Goal: Task Accomplishment & Management: Manage account settings

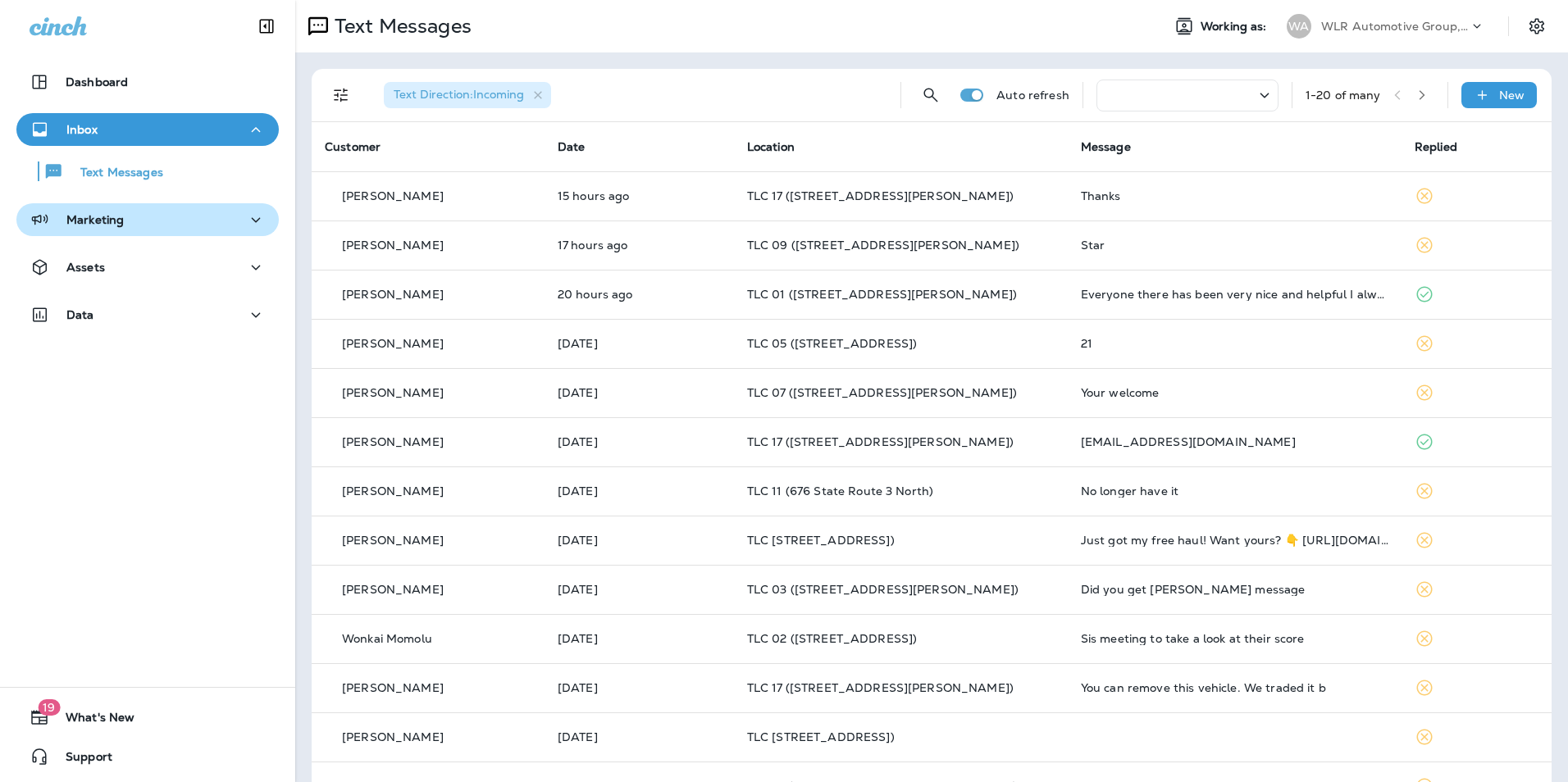
click at [136, 229] on div "Marketing" at bounding box center [148, 220] width 236 height 21
click at [183, 224] on div "Marketing" at bounding box center [148, 220] width 236 height 21
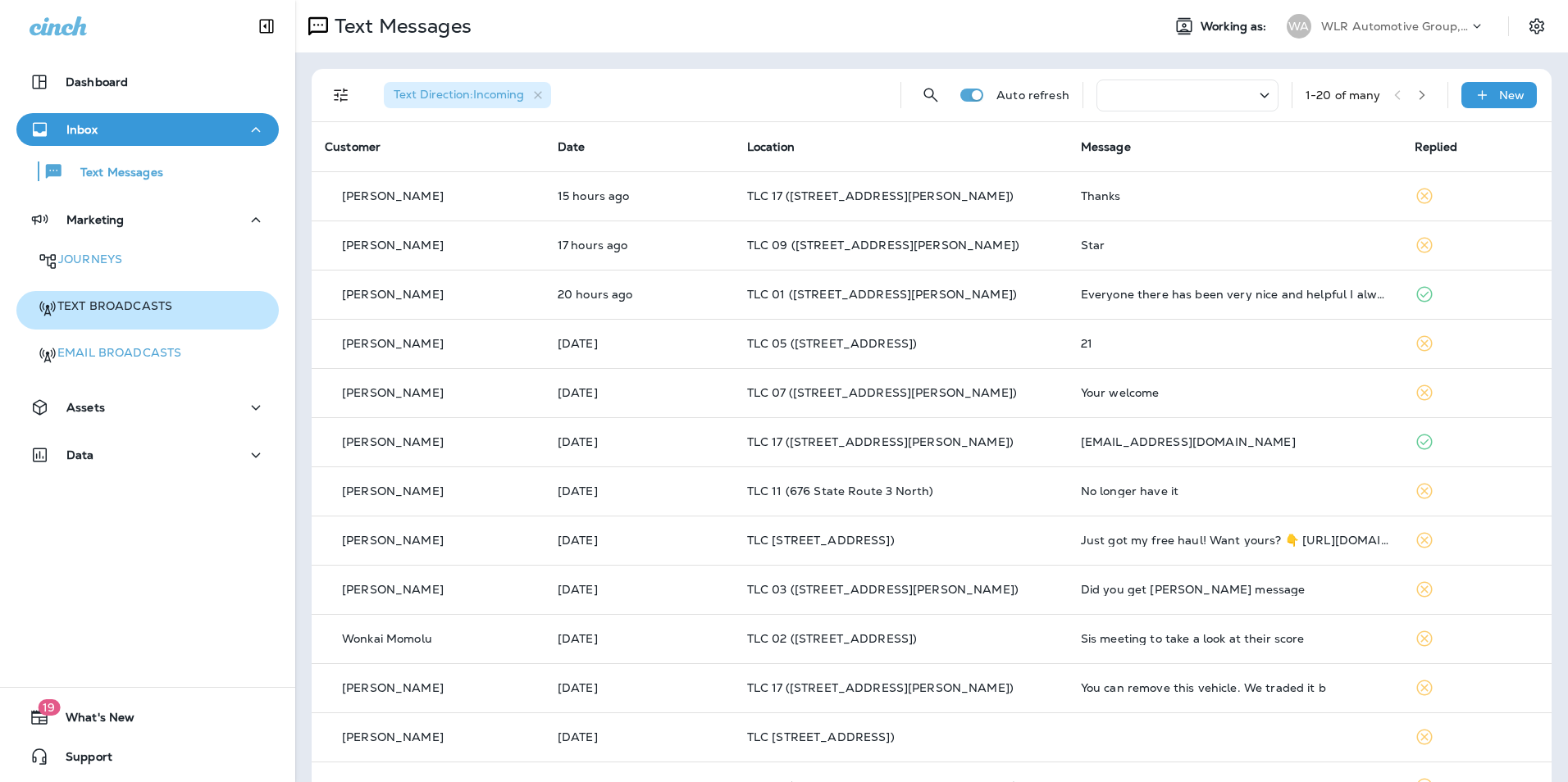
click at [136, 299] on p "Text Broadcasts" at bounding box center [114, 306] width 115 height 16
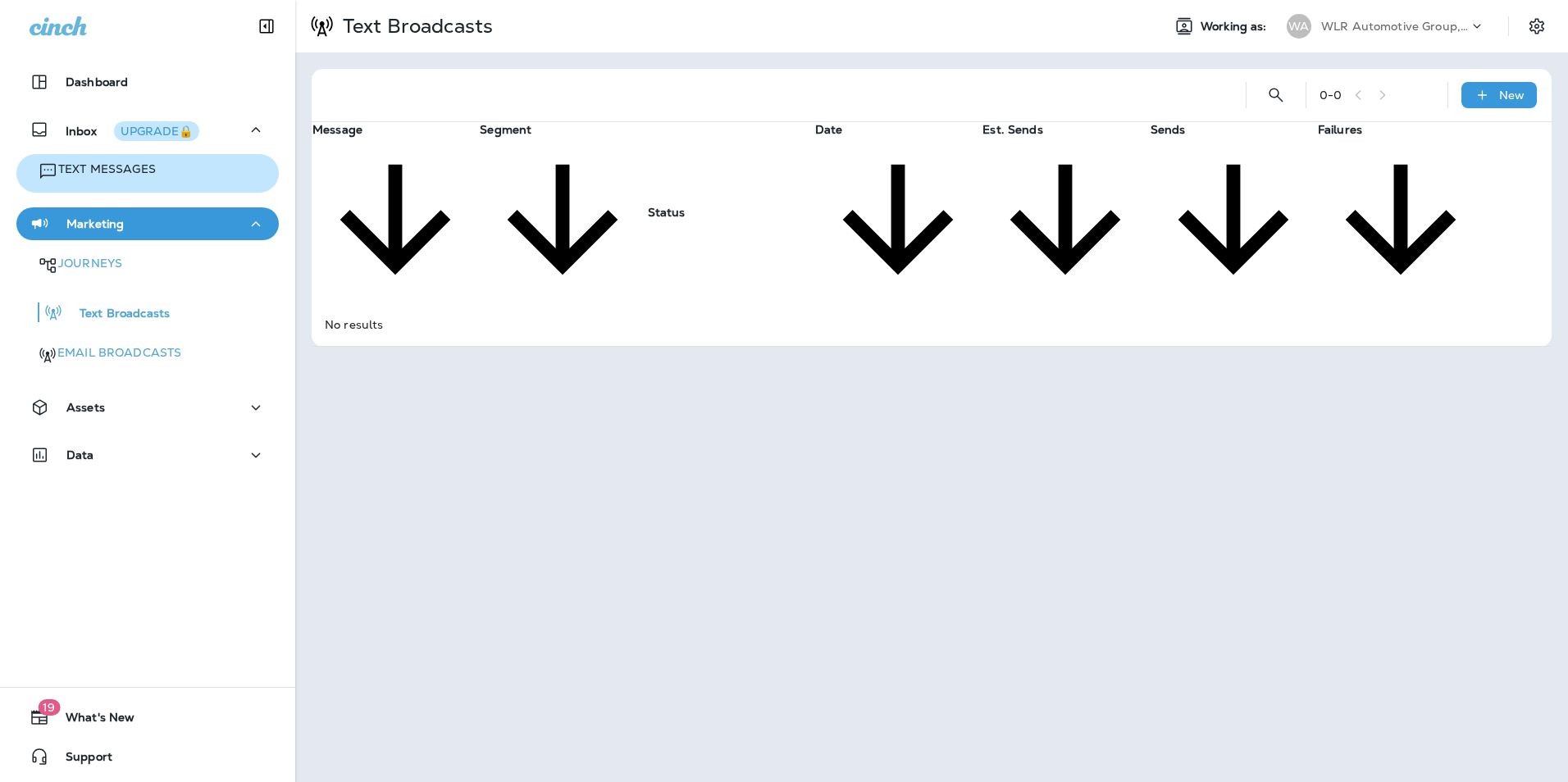
click at [88, 170] on p "Text Messages" at bounding box center [107, 169] width 97 height 16
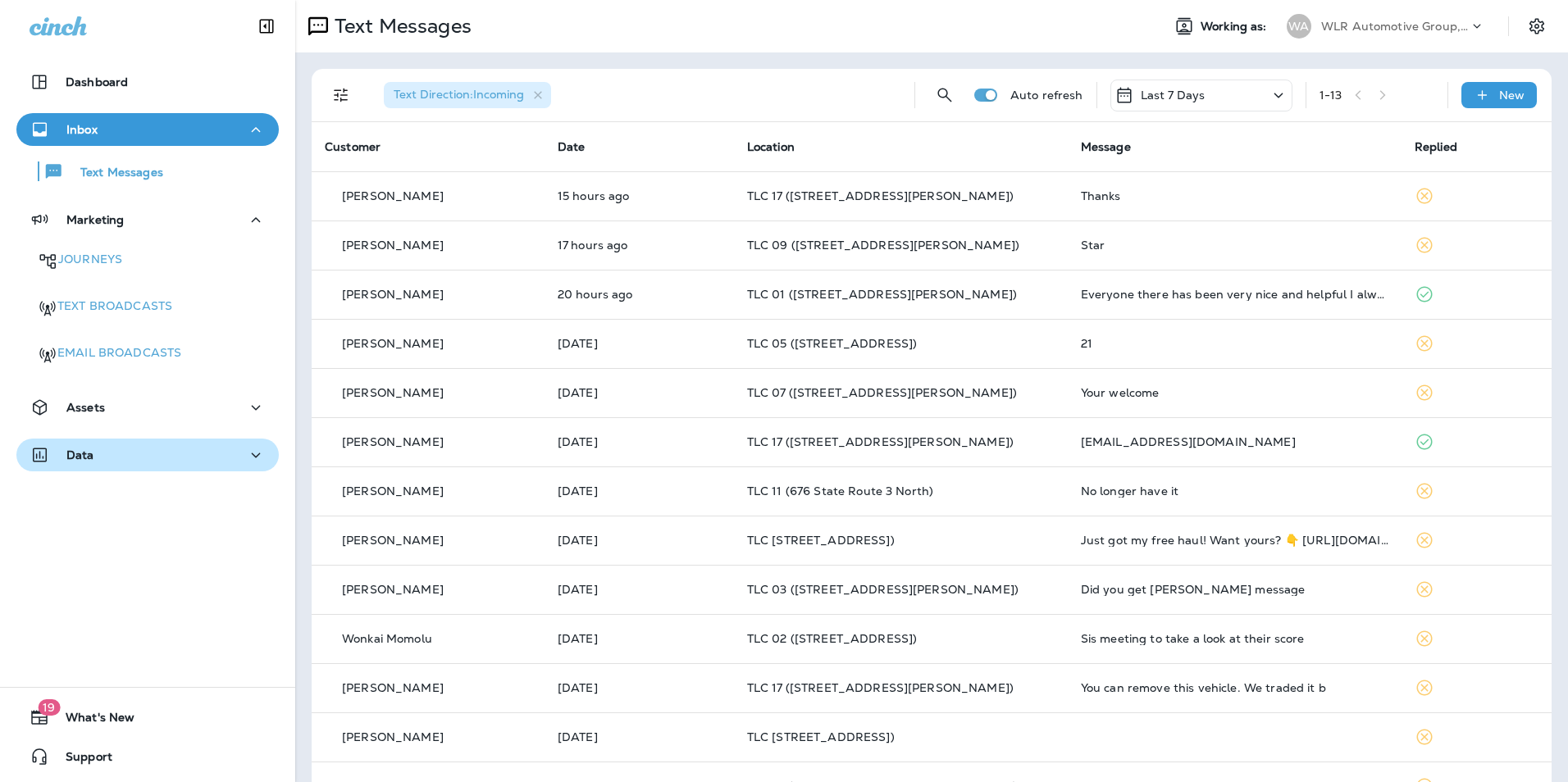
click at [154, 450] on div "Data" at bounding box center [148, 455] width 236 height 21
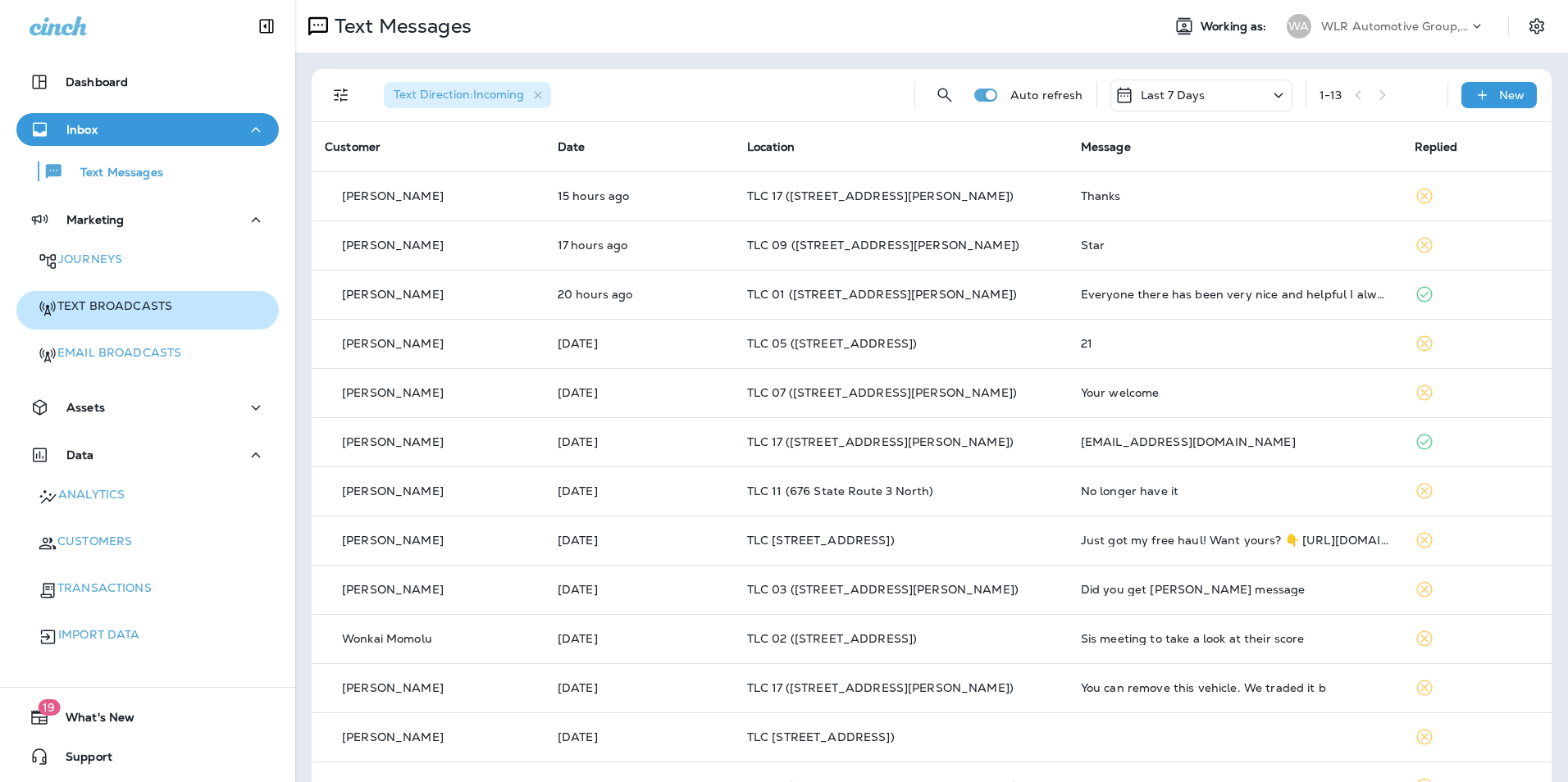
click at [123, 298] on p "Text Broadcasts" at bounding box center [114, 306] width 115 height 16
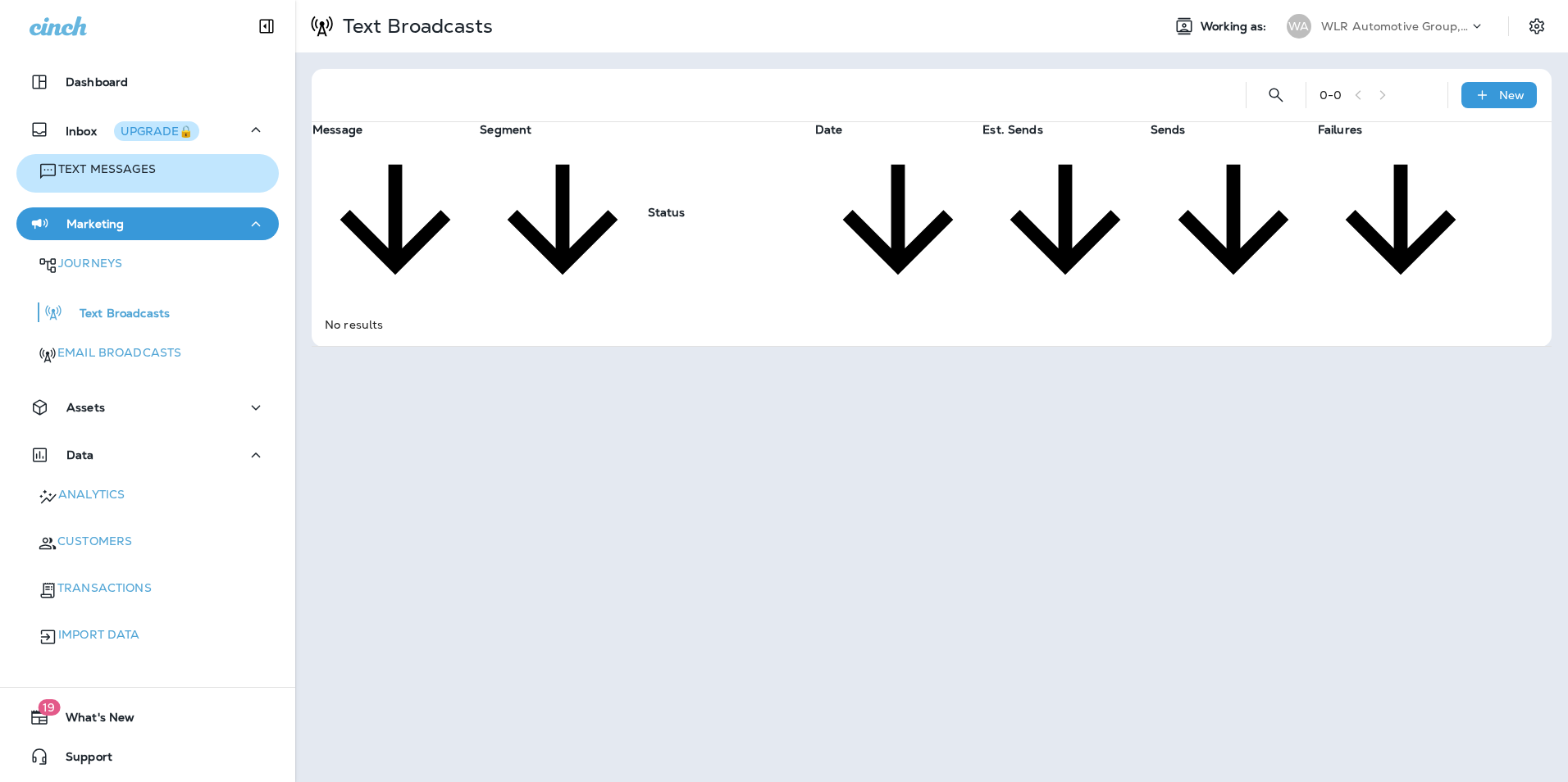
click at [116, 165] on p "Text Messages" at bounding box center [107, 169] width 97 height 16
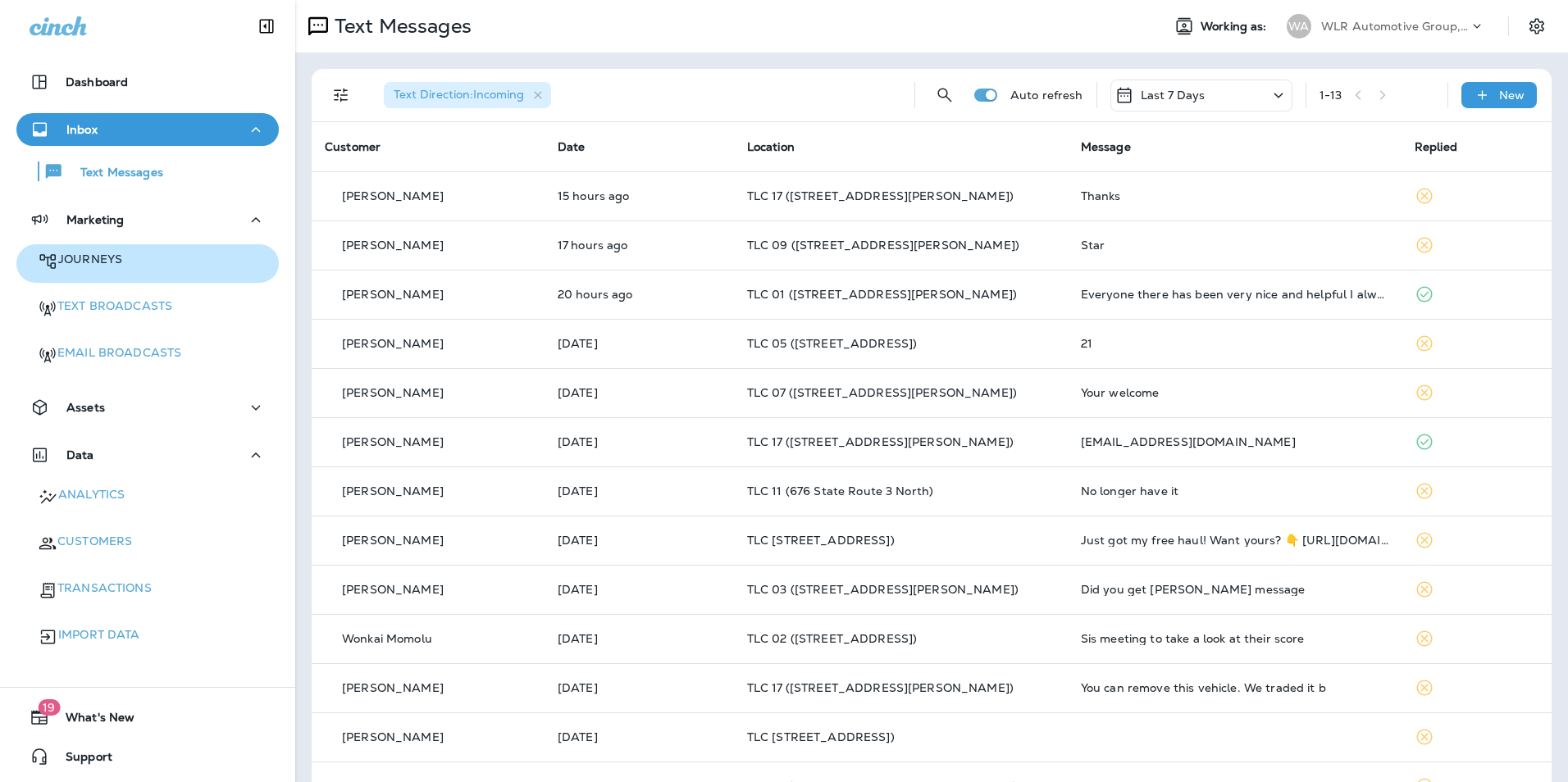
click at [145, 251] on div "Journeys" at bounding box center [148, 263] width 249 height 29
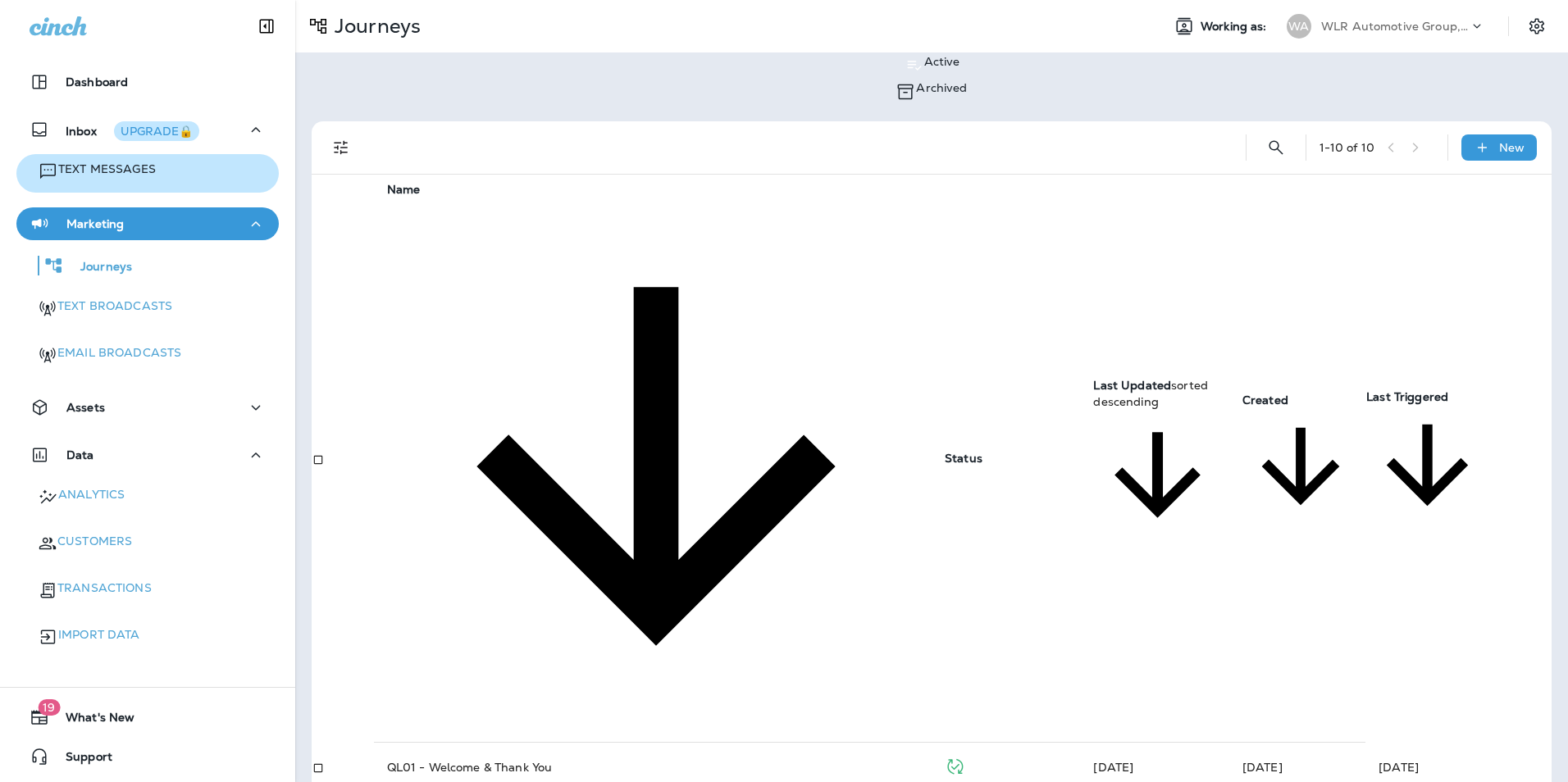
click at [117, 173] on p "Text Messages" at bounding box center [107, 169] width 97 height 16
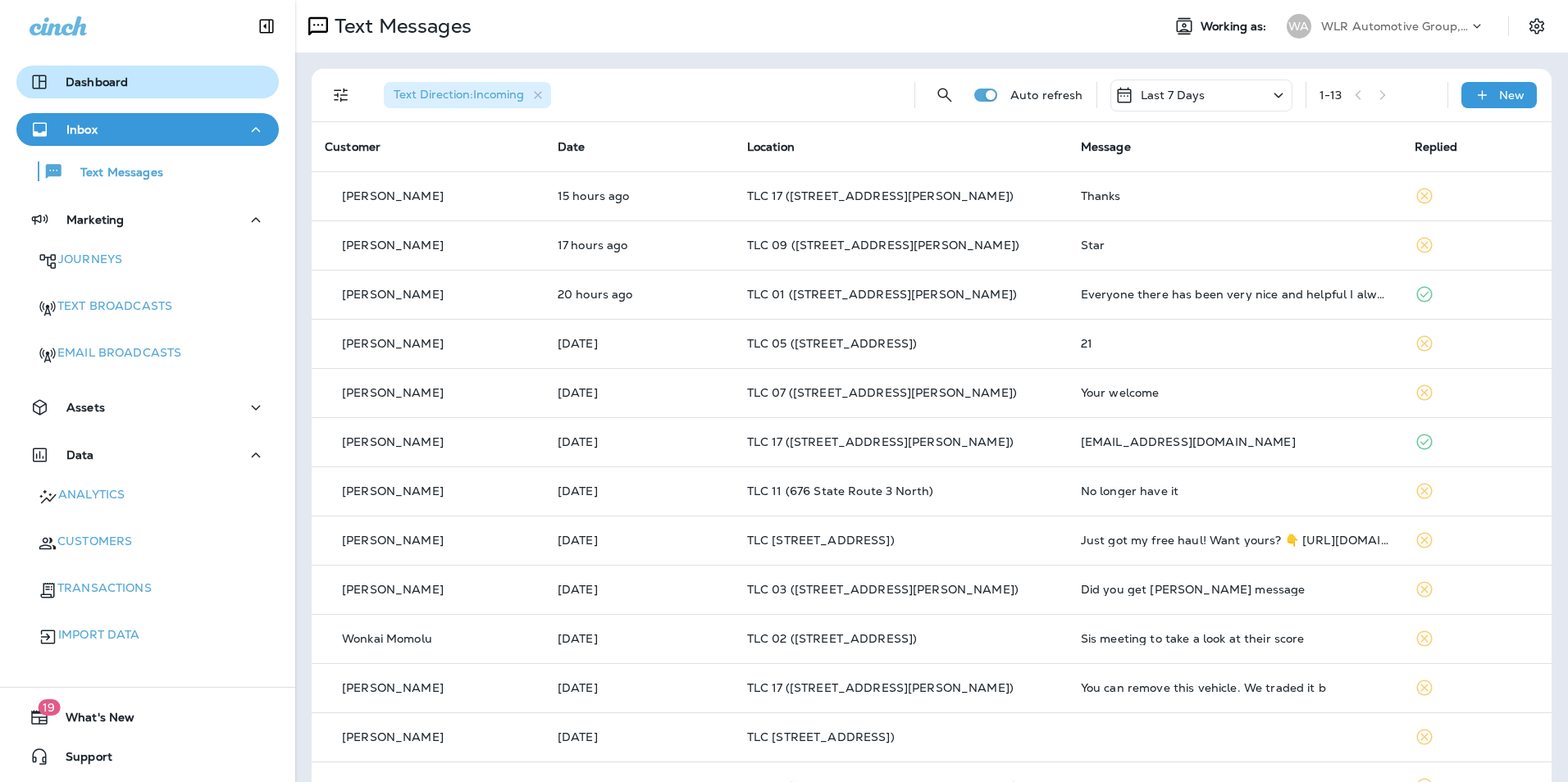
click at [97, 87] on p "Dashboard" at bounding box center [96, 82] width 62 height 13
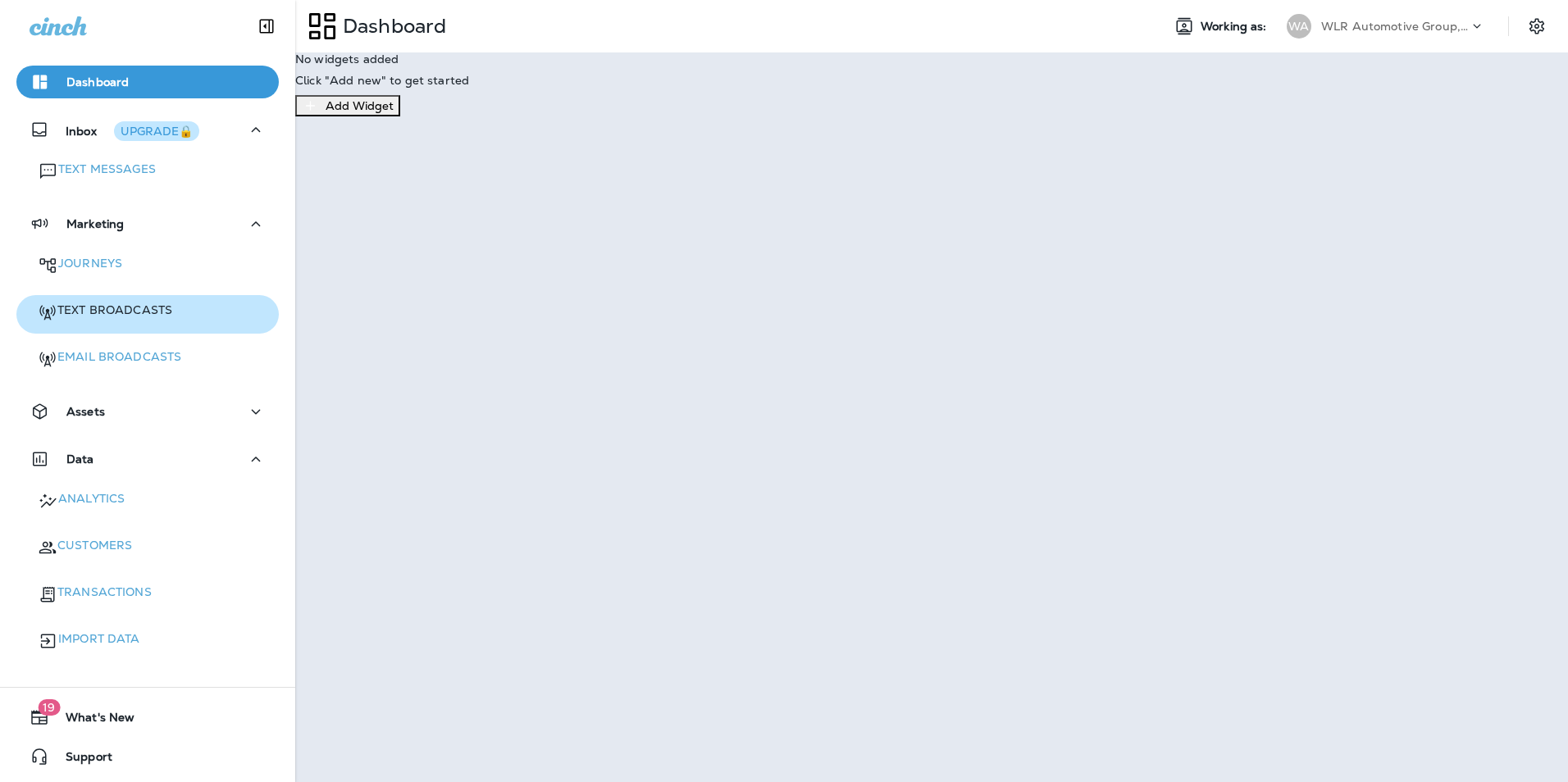
click at [132, 308] on p "Text Broadcasts" at bounding box center [114, 310] width 115 height 16
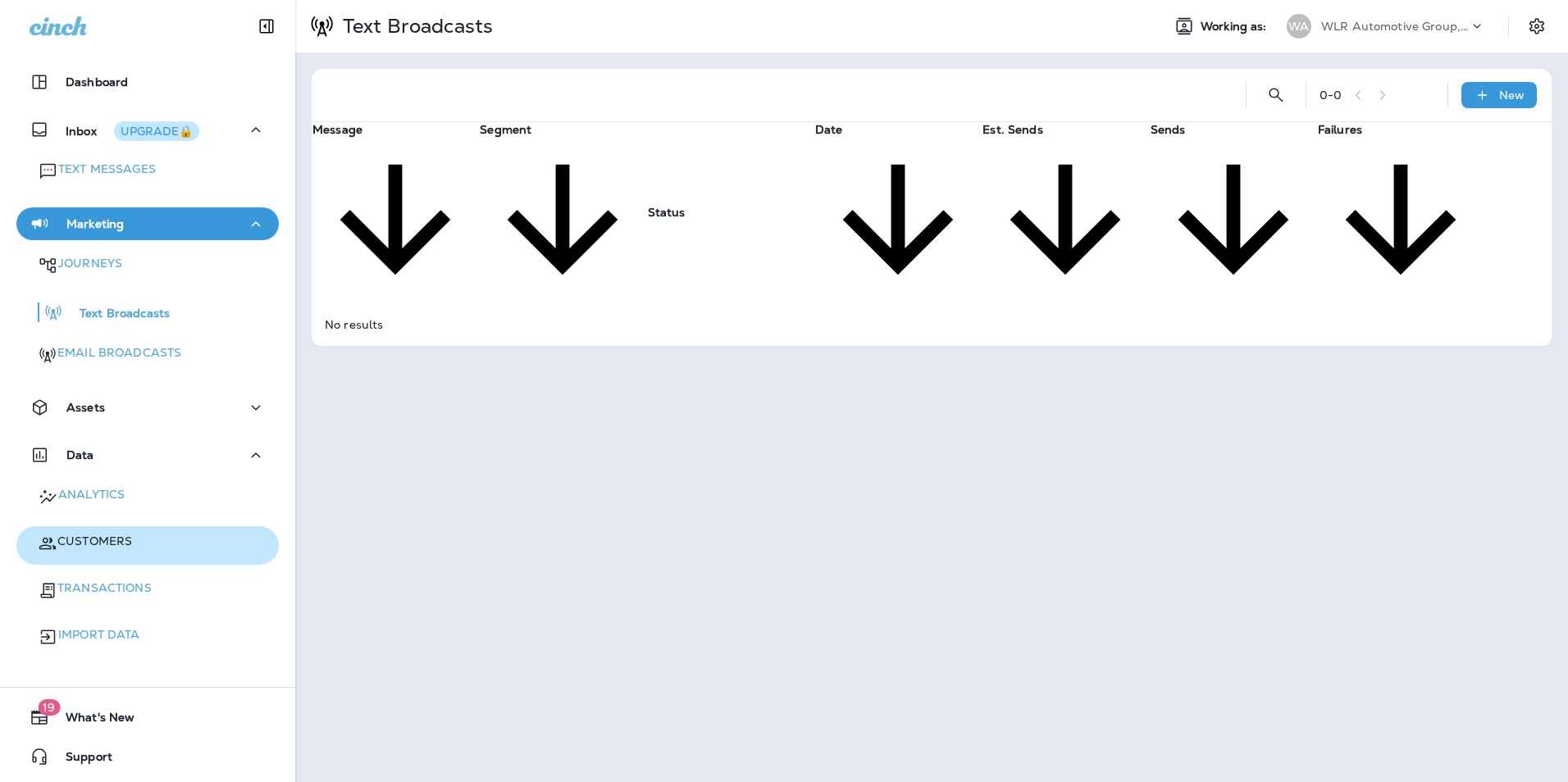
click at [127, 533] on p "Customers" at bounding box center [94, 541] width 74 height 16
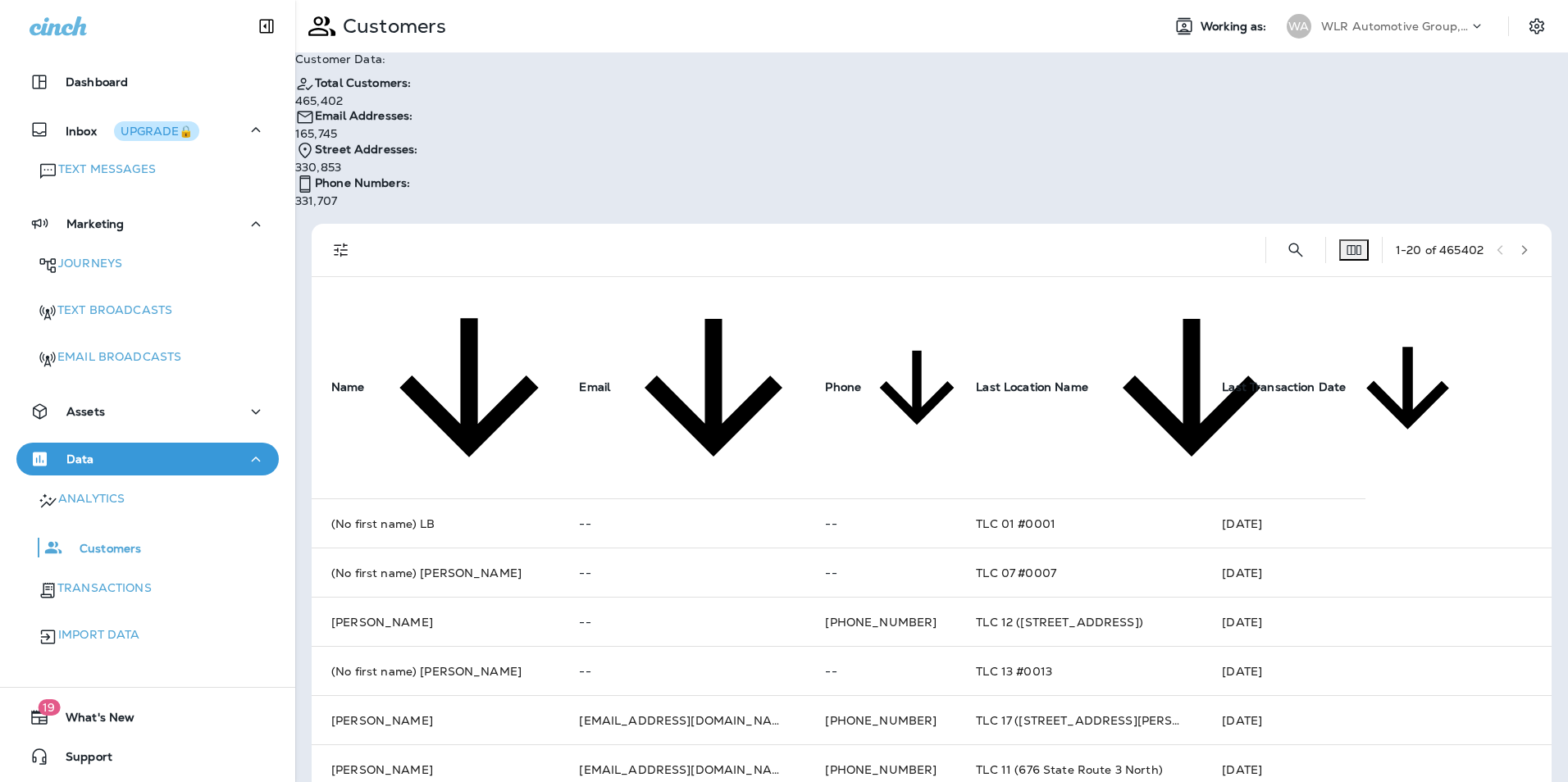
click at [1365, 31] on p "WLR Automotive Group, Inc." at bounding box center [1395, 26] width 148 height 13
click at [1042, 32] on div "Customers" at bounding box center [726, 26] width 862 height 41
click at [132, 165] on p "Text Messages" at bounding box center [107, 169] width 97 height 16
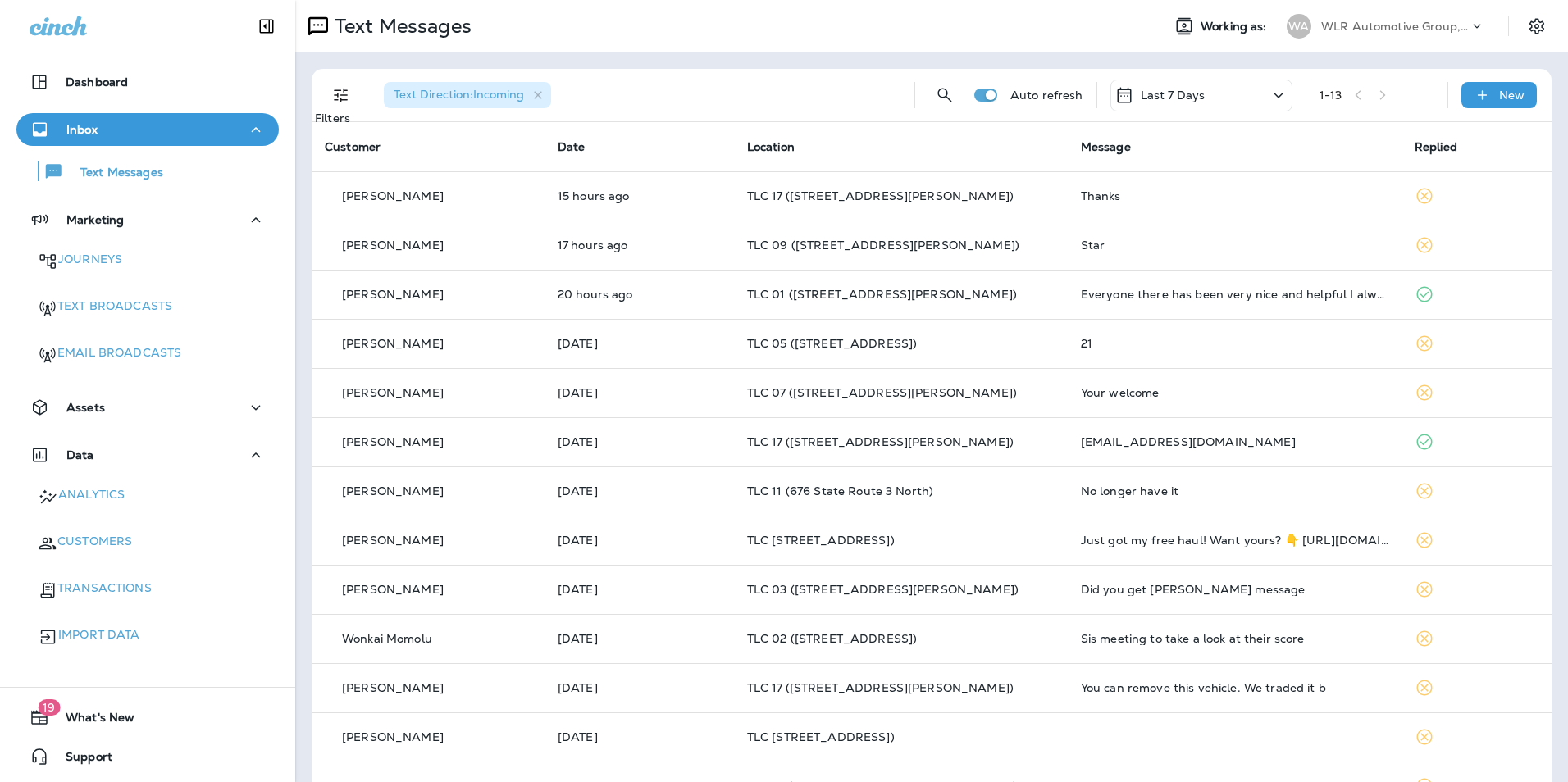
click at [339, 107] on button "Filters" at bounding box center [341, 95] width 33 height 33
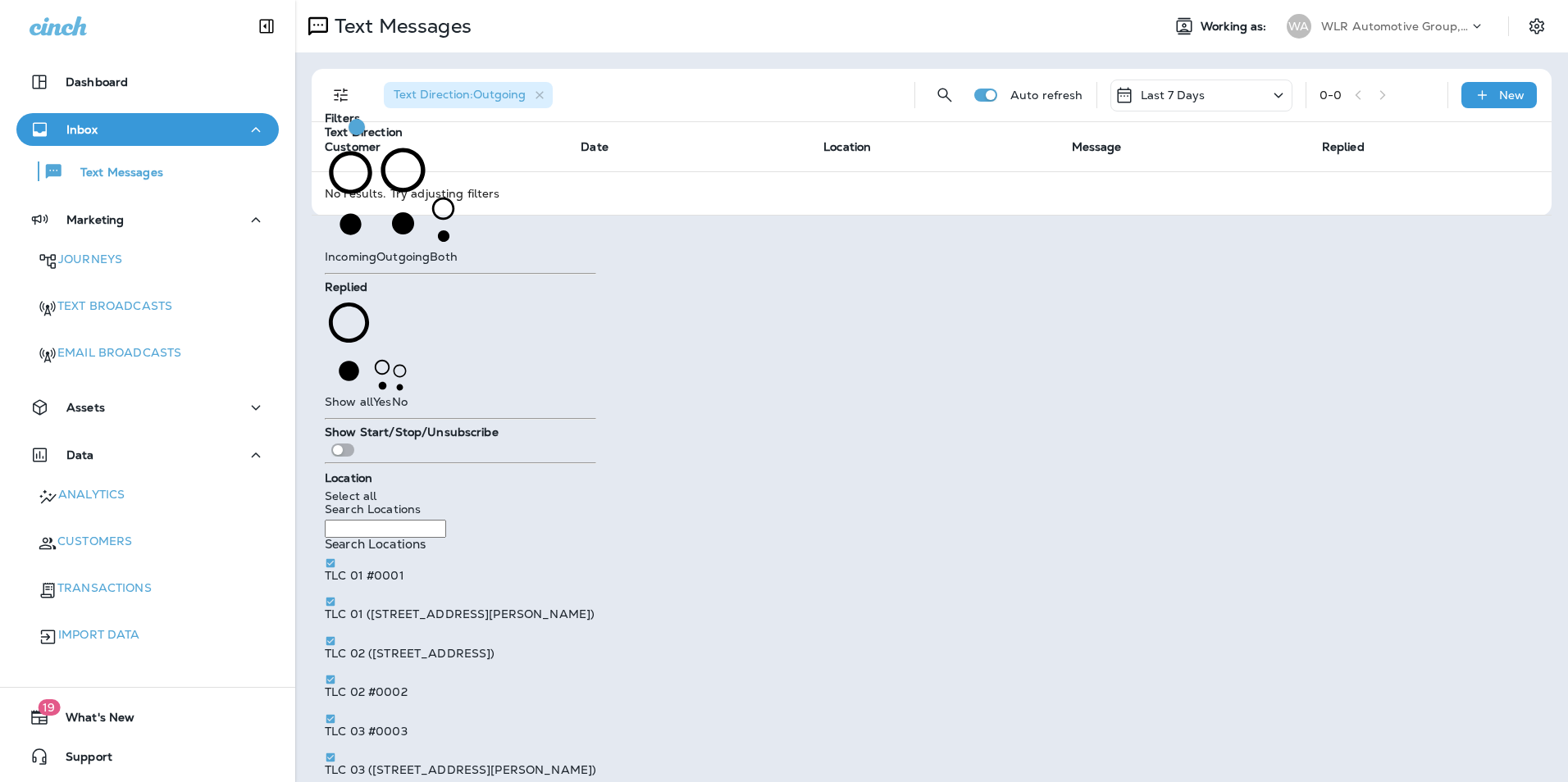
click at [653, 117] on div "Text Direction : Outgoing" at bounding box center [636, 95] width 530 height 53
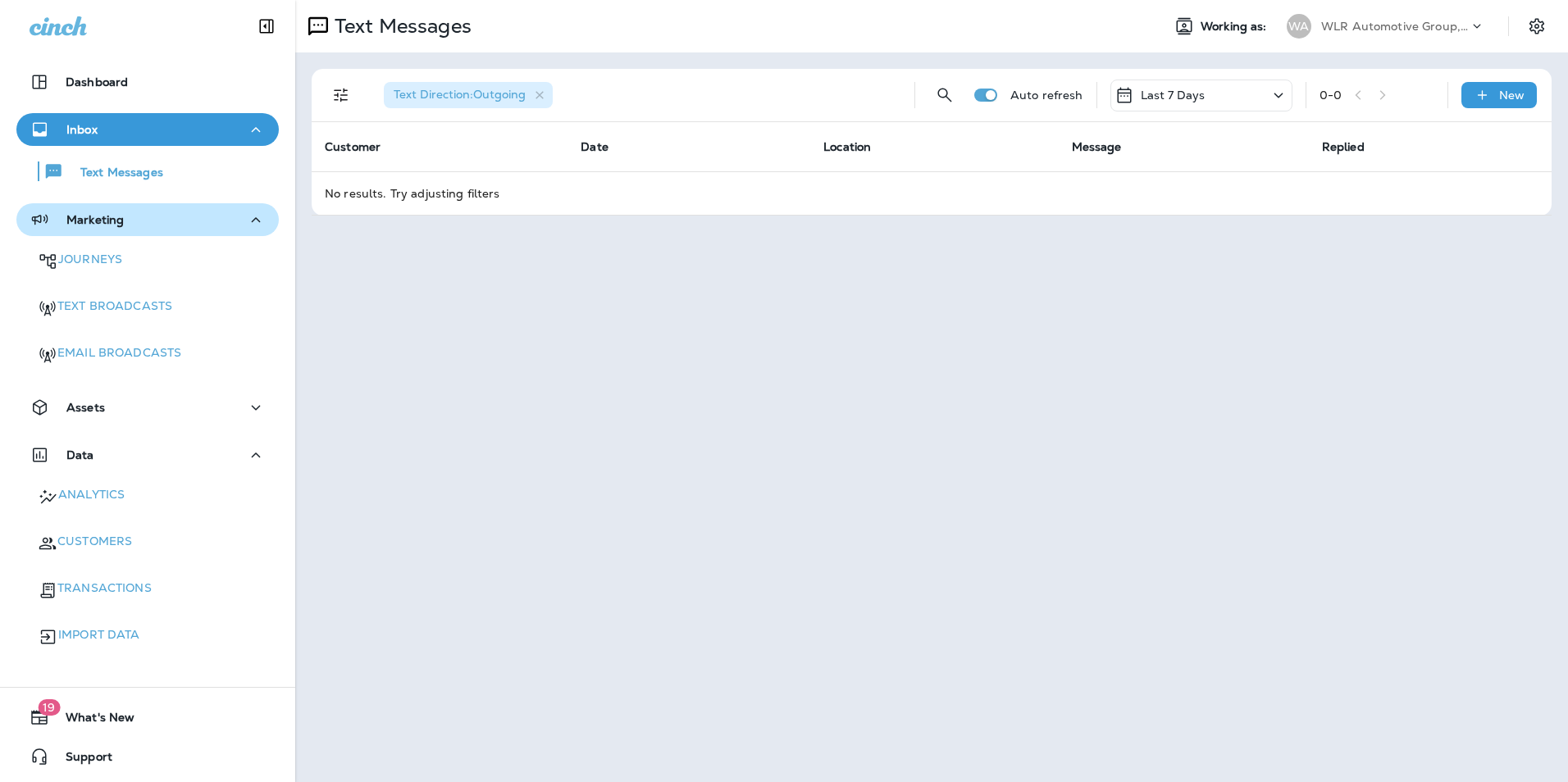
click at [159, 223] on div "Marketing" at bounding box center [148, 220] width 236 height 21
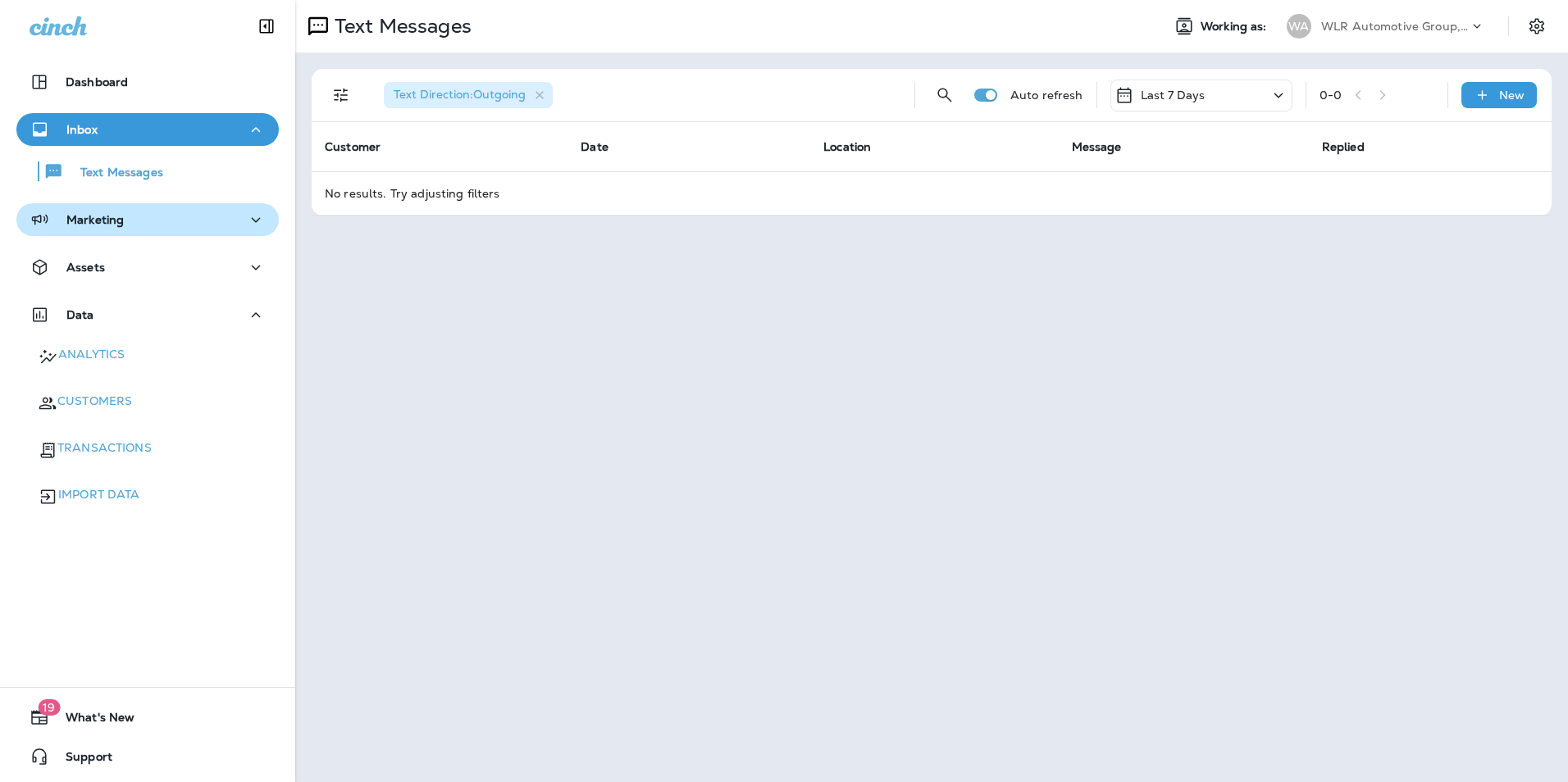
click at [158, 223] on div "Marketing" at bounding box center [148, 220] width 236 height 21
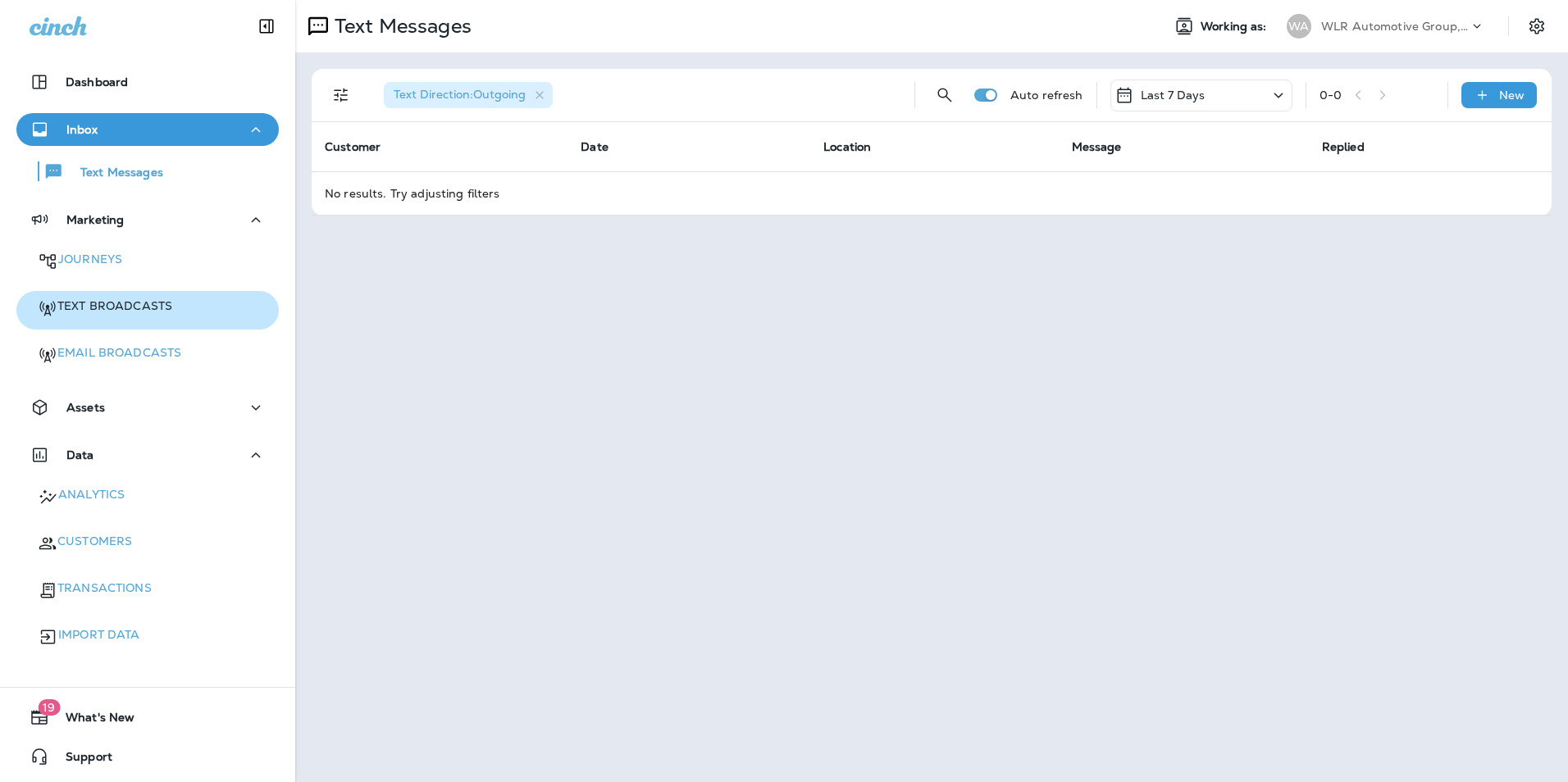
click at [135, 300] on p "Text Broadcasts" at bounding box center [114, 306] width 115 height 16
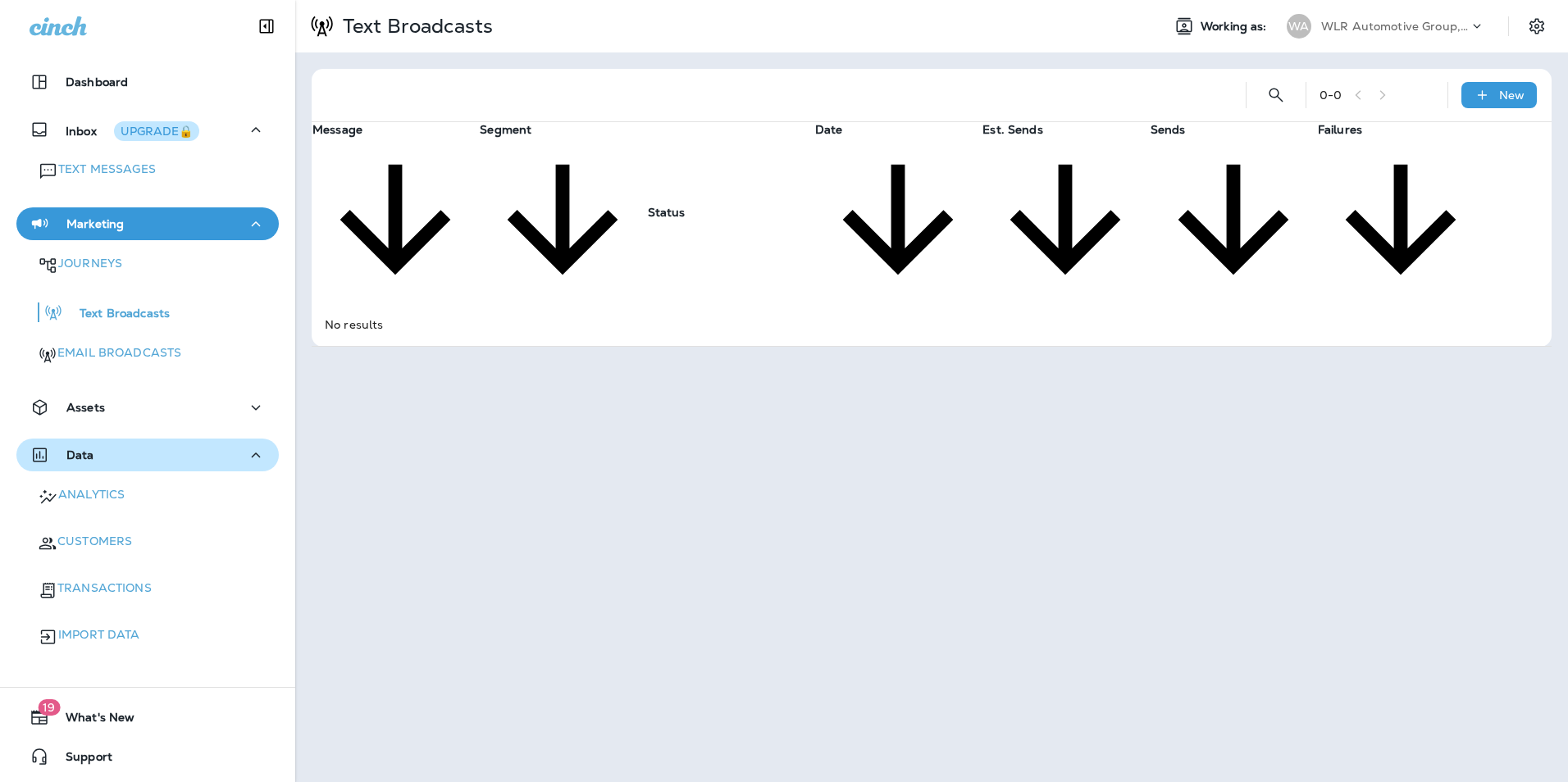
click at [124, 445] on div "Data" at bounding box center [148, 455] width 236 height 21
click at [126, 404] on div "Assets" at bounding box center [148, 407] width 236 height 21
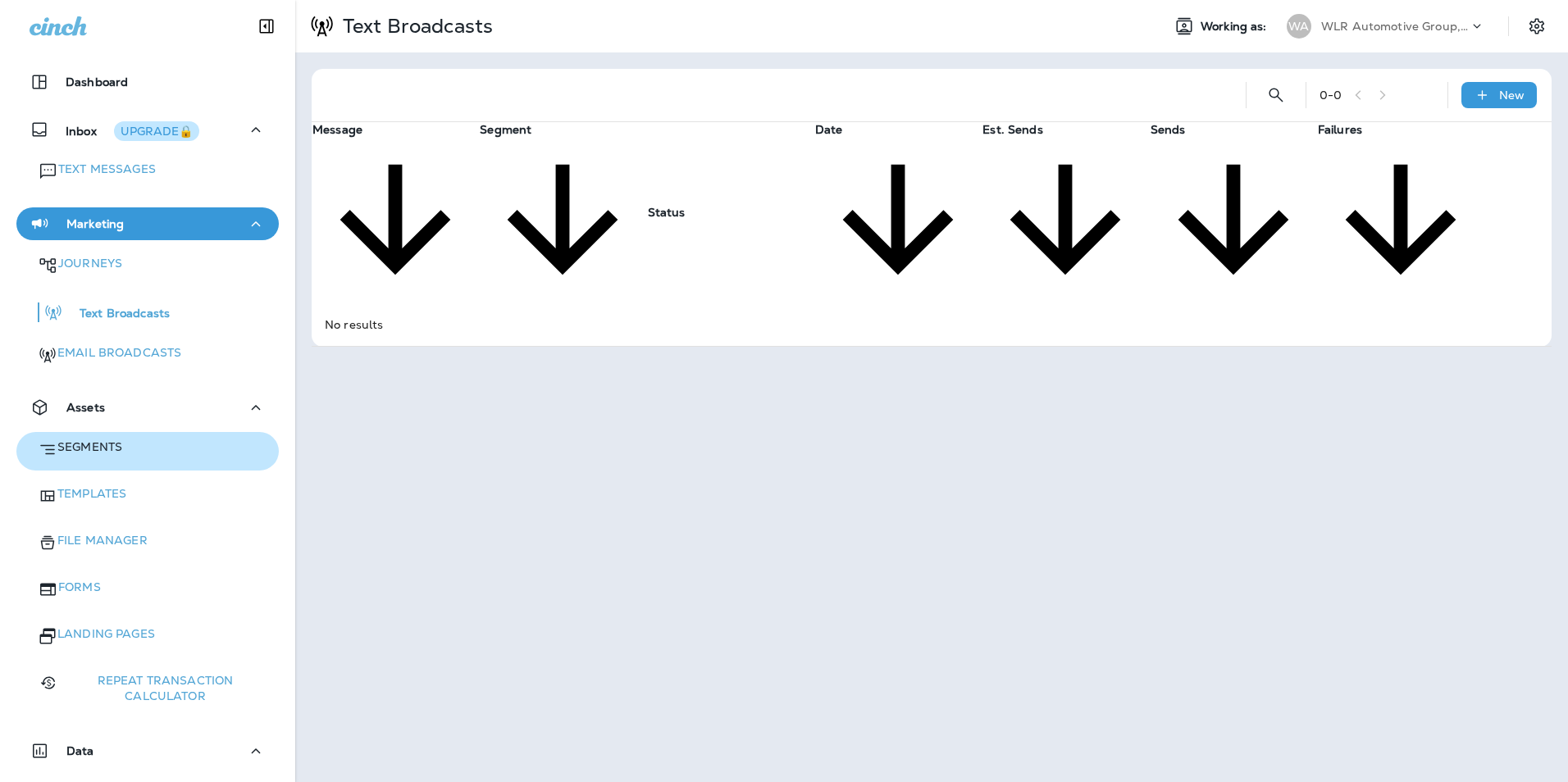
click at [118, 440] on p "Segments" at bounding box center [89, 447] width 64 height 16
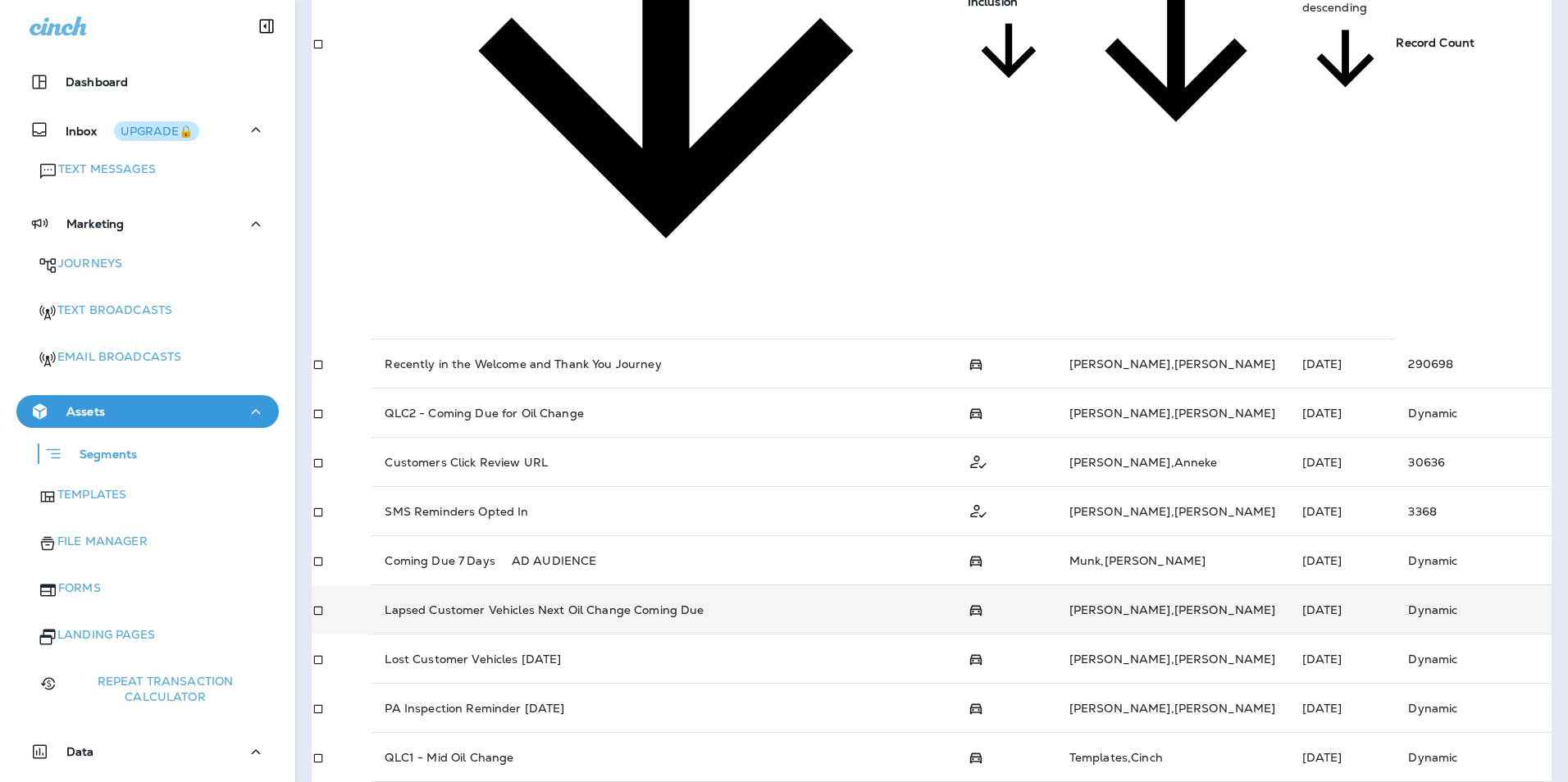
scroll to position [433, 0]
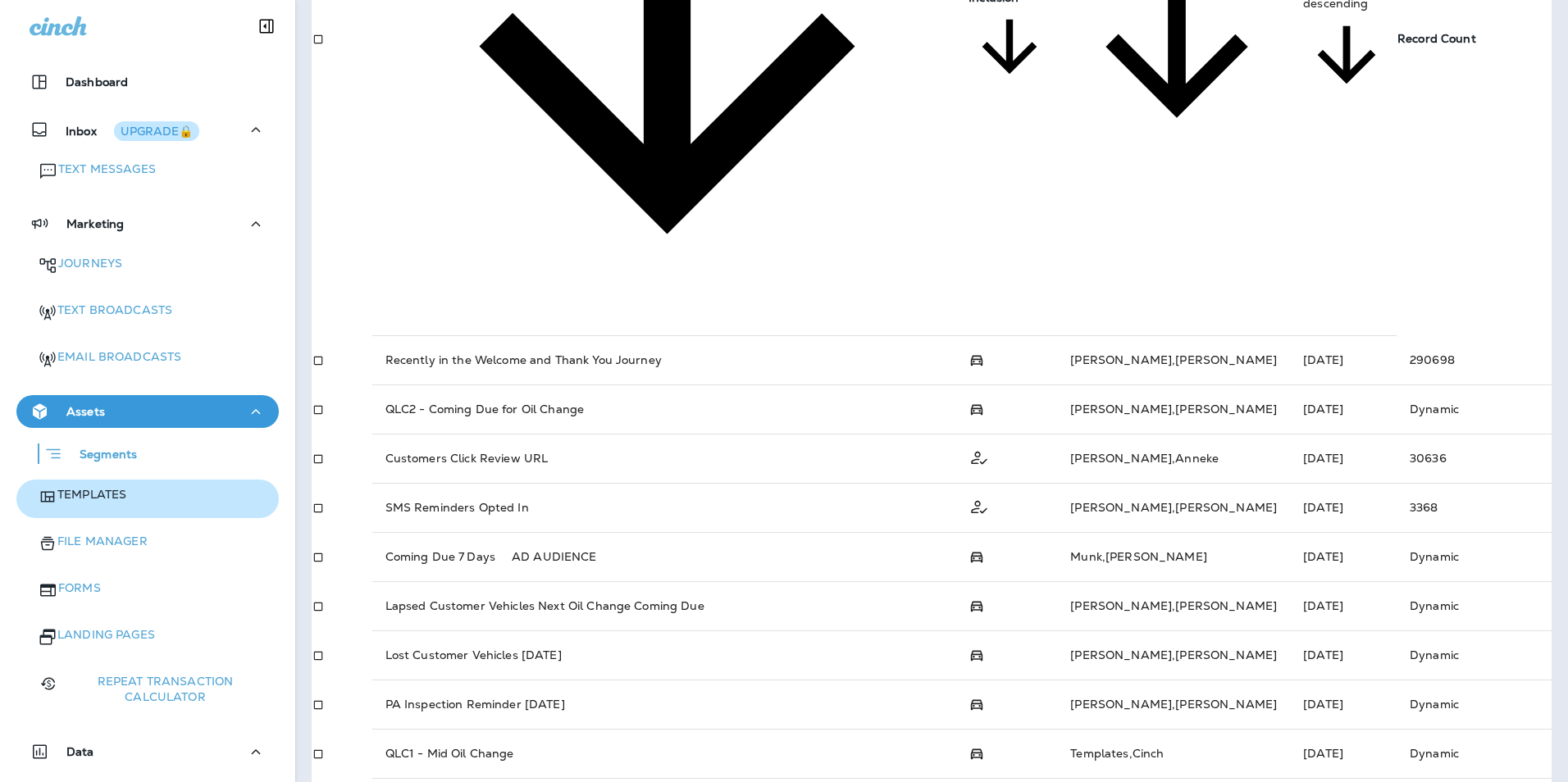
click at [125, 488] on p "Templates" at bounding box center [91, 495] width 69 height 16
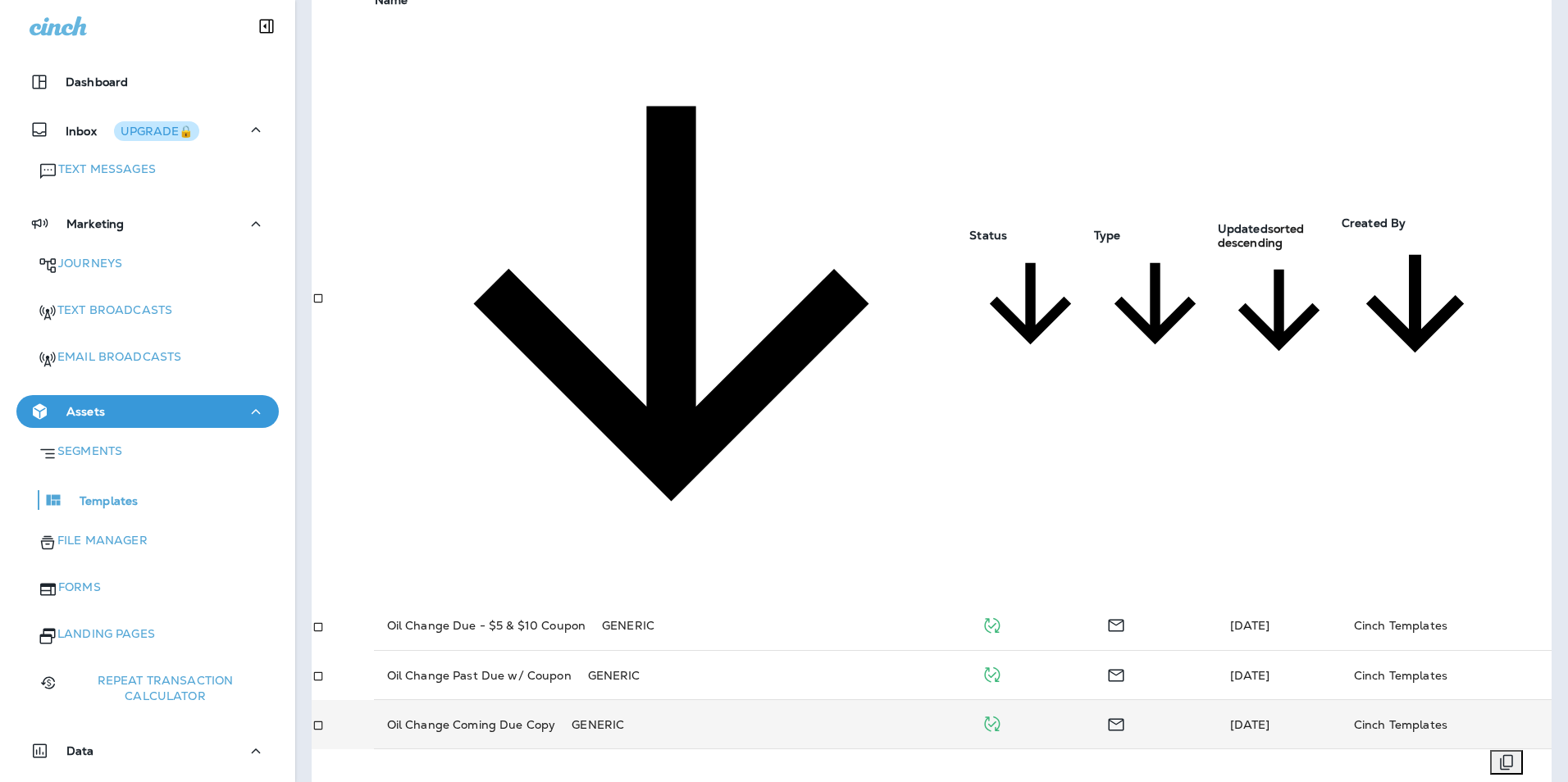
scroll to position [187, 0]
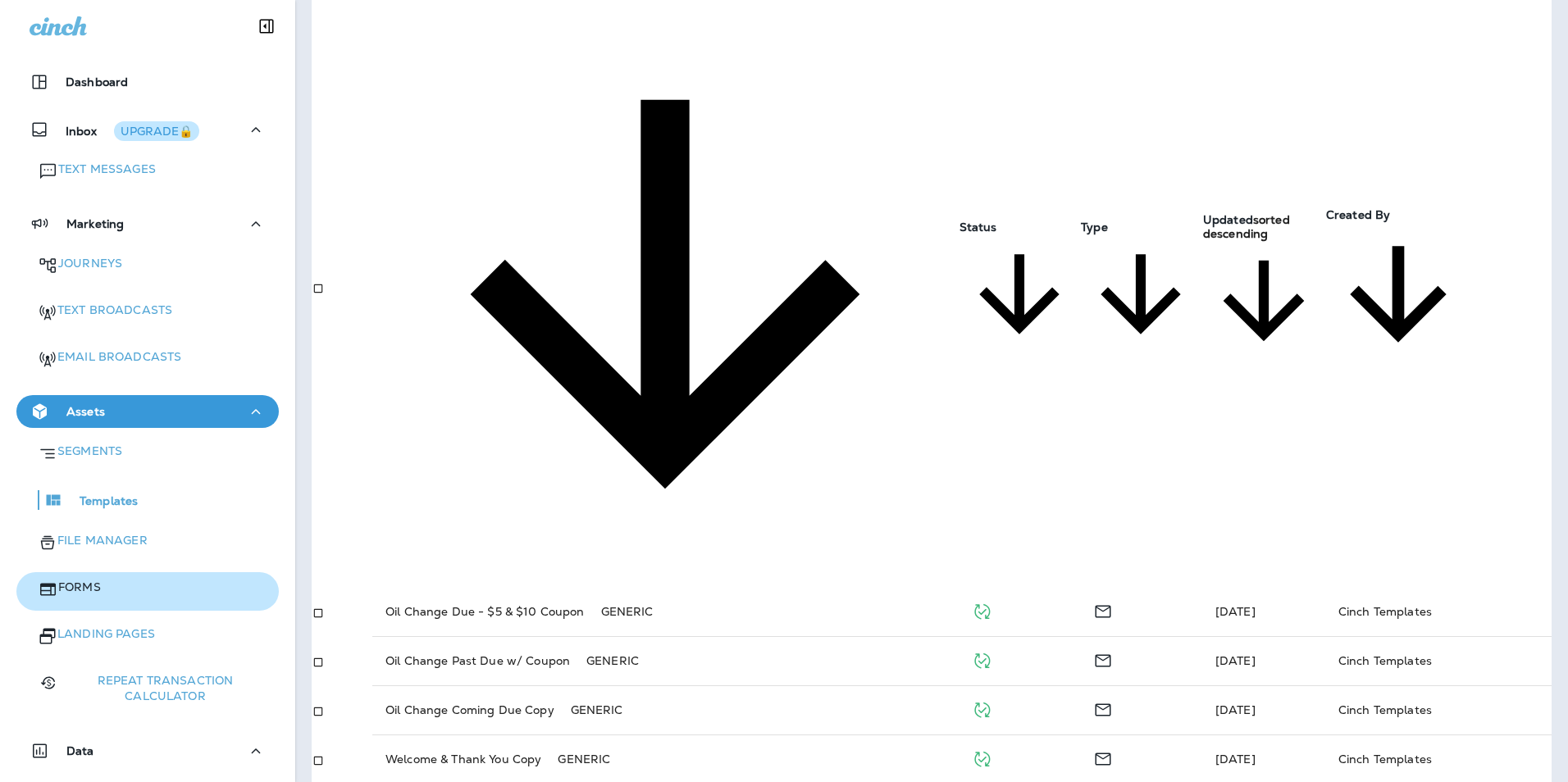
click at [101, 580] on p "Forms" at bounding box center [79, 587] width 43 height 16
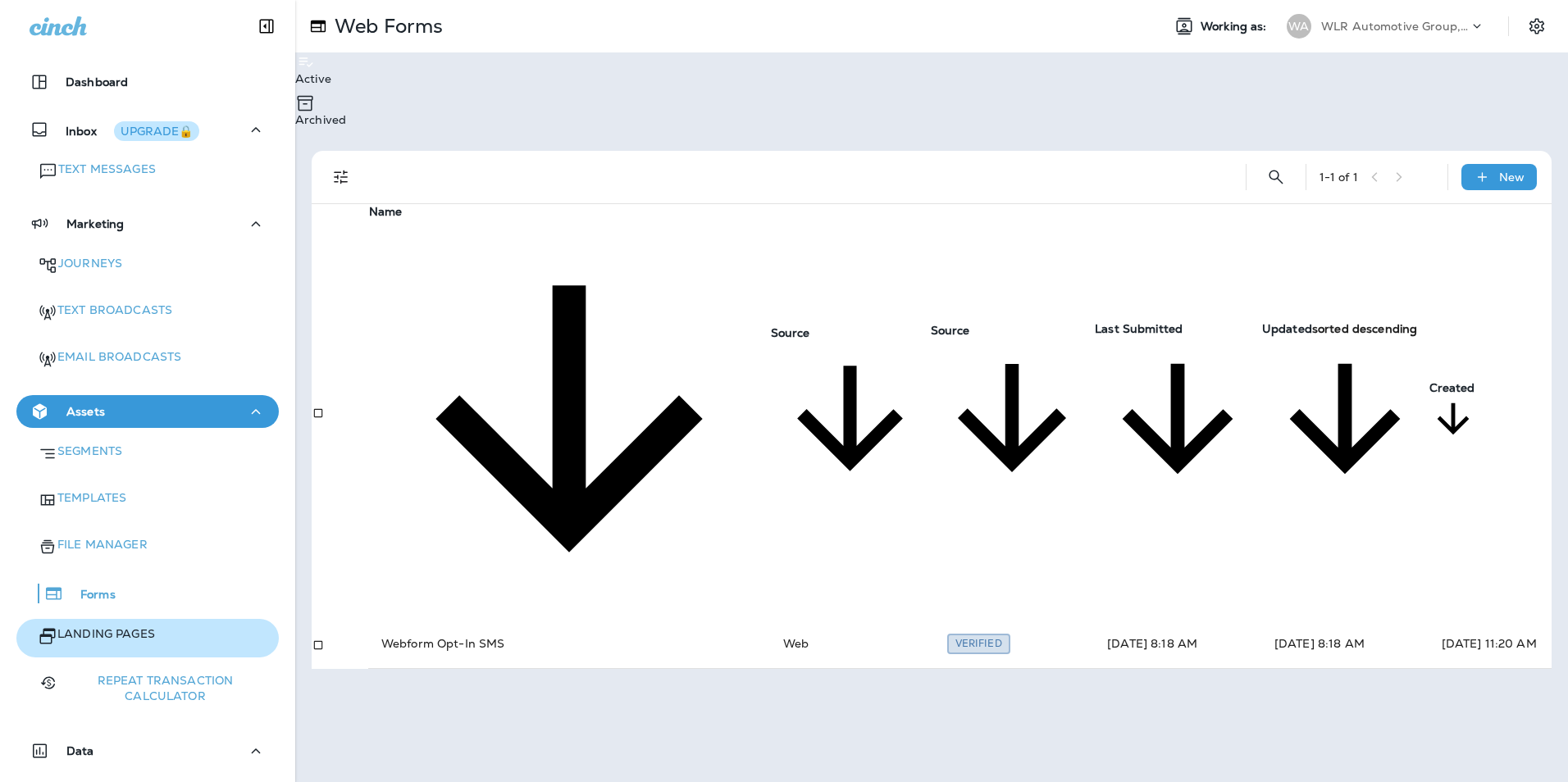
click at [142, 626] on p "Landing Pages" at bounding box center [106, 633] width 97 height 16
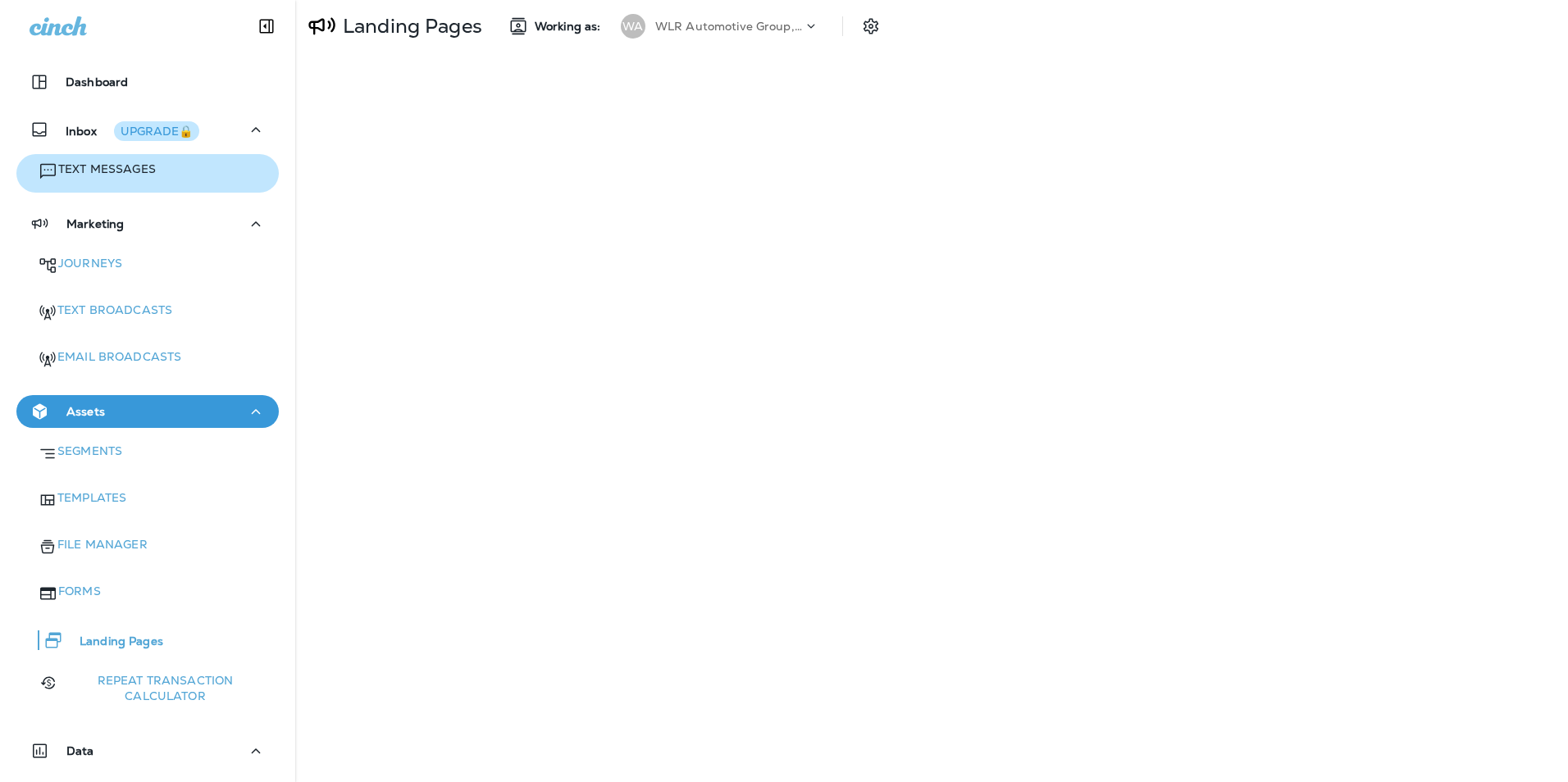
click at [128, 168] on p "Text Messages" at bounding box center [107, 169] width 97 height 16
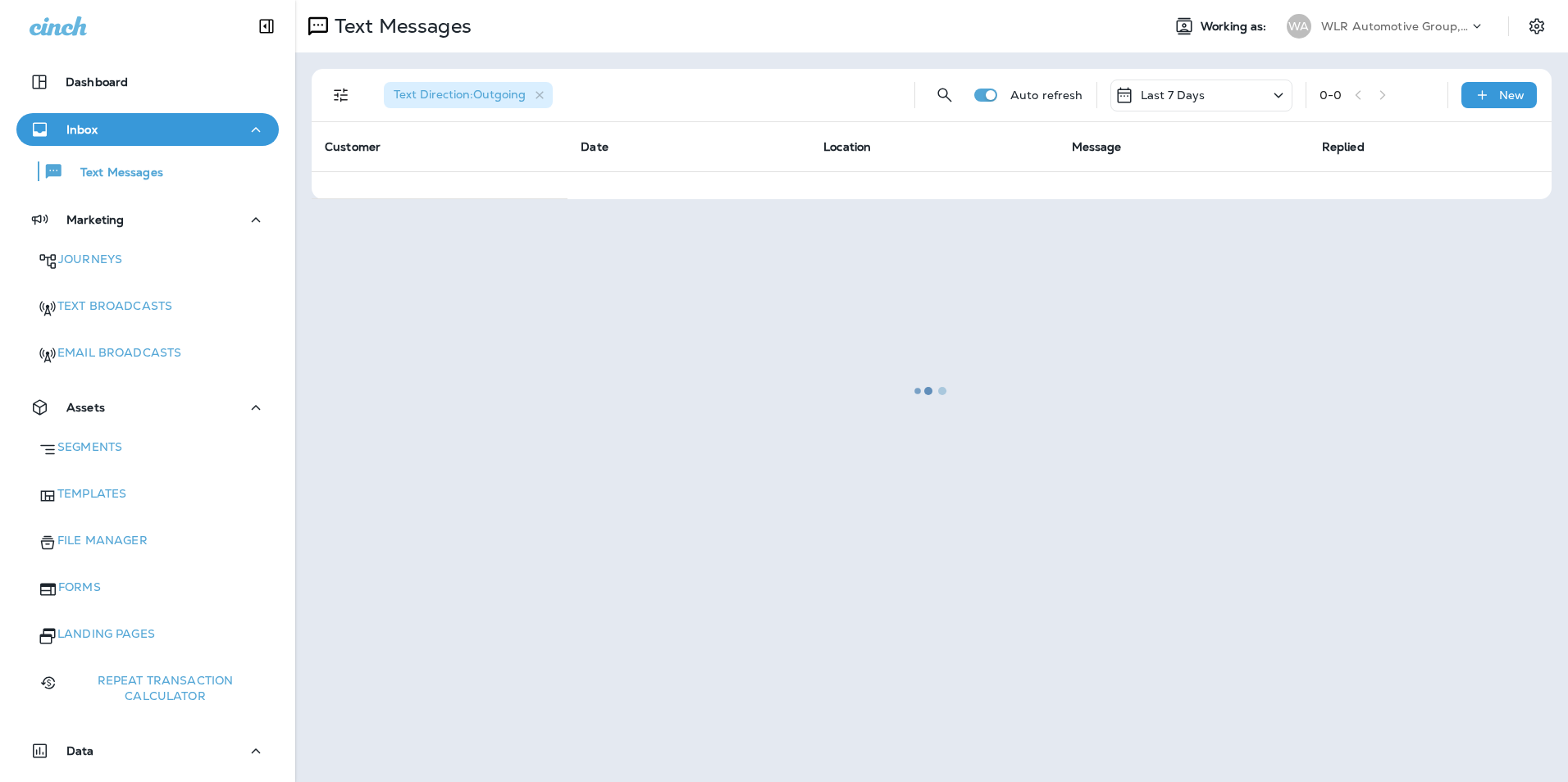
click at [1284, 87] on div at bounding box center [931, 391] width 1270 height 779
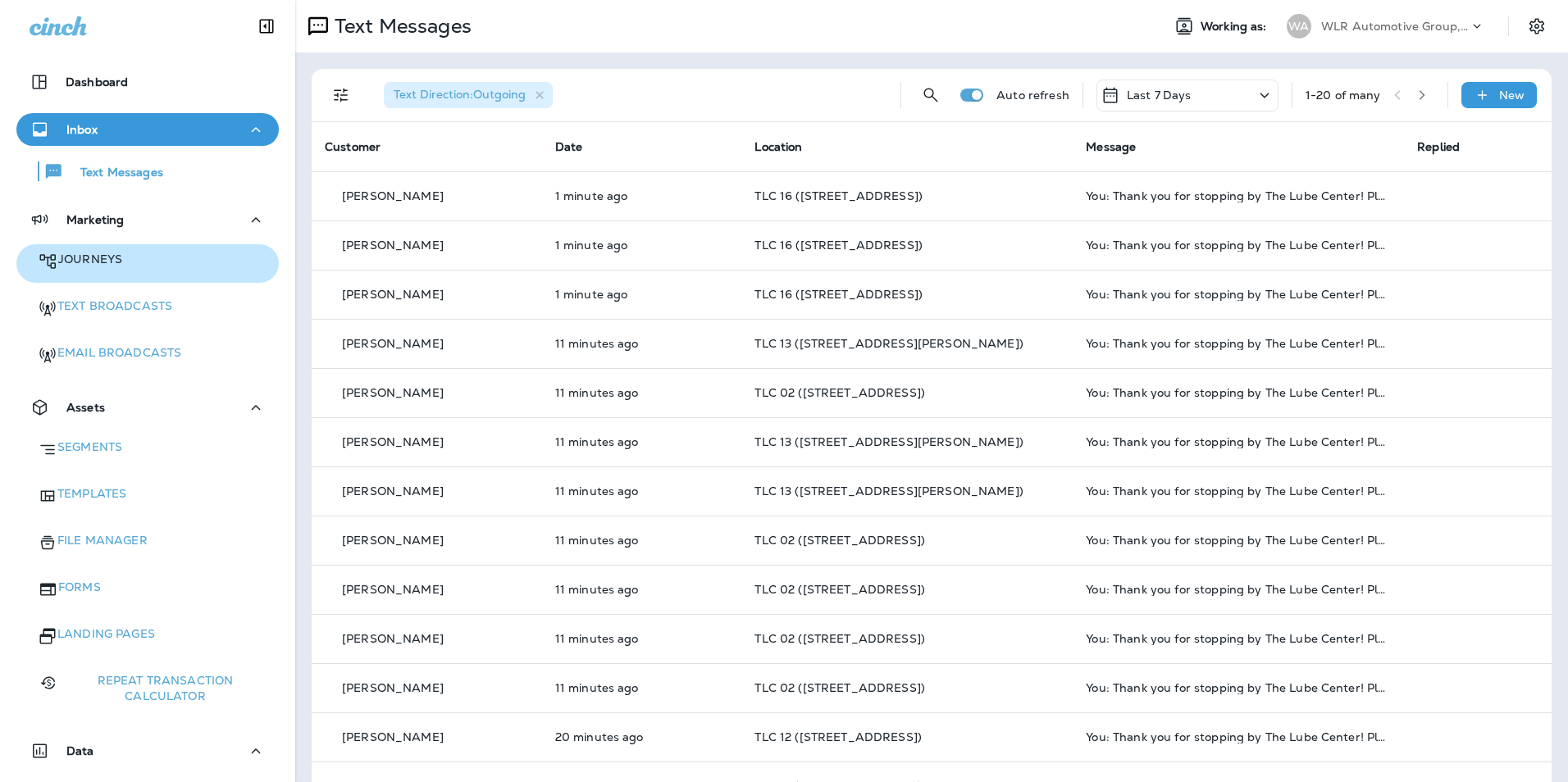
click at [159, 259] on div "Journeys" at bounding box center [148, 263] width 249 height 29
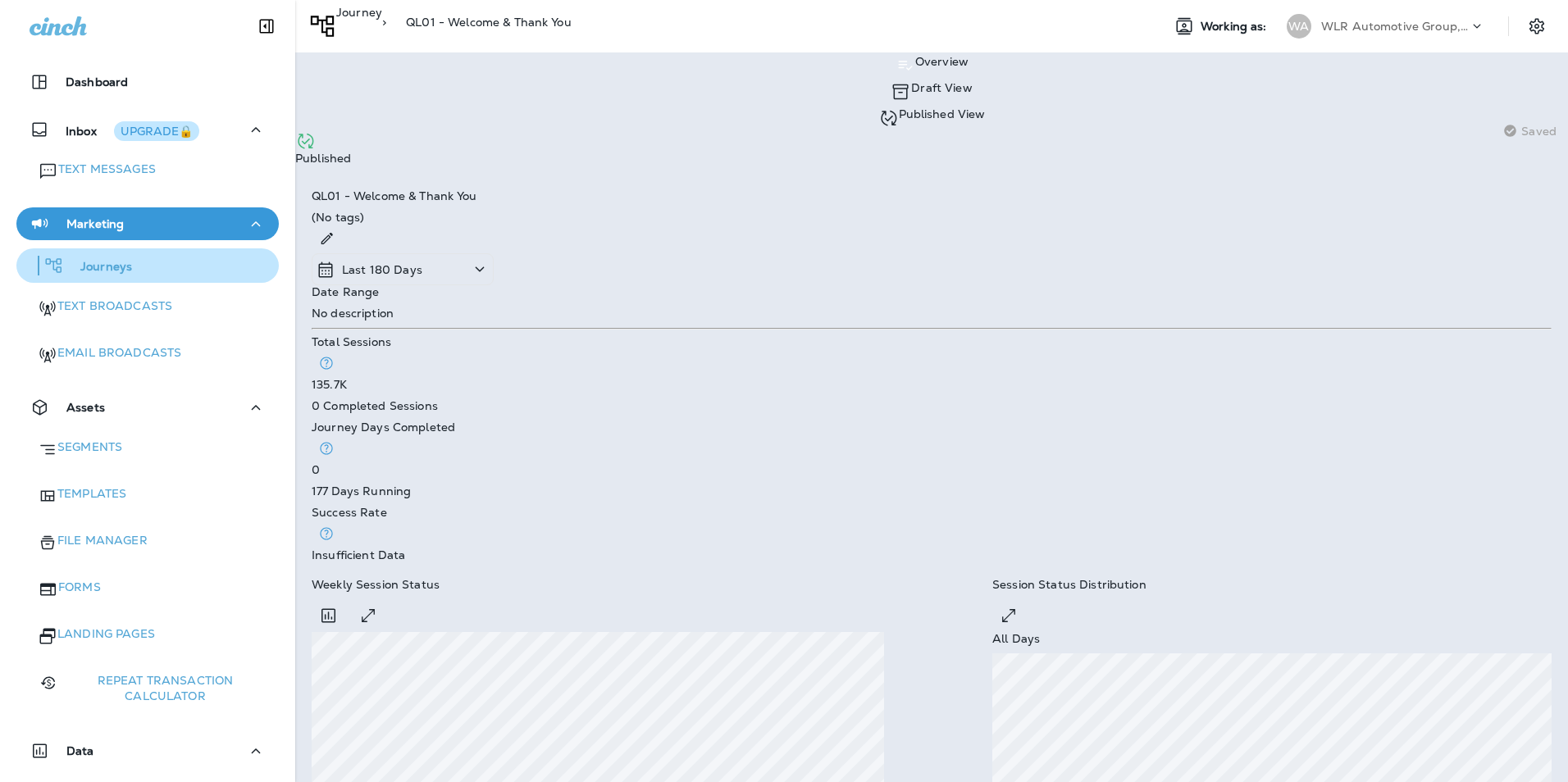
click at [86, 267] on p "Journeys" at bounding box center [97, 268] width 68 height 16
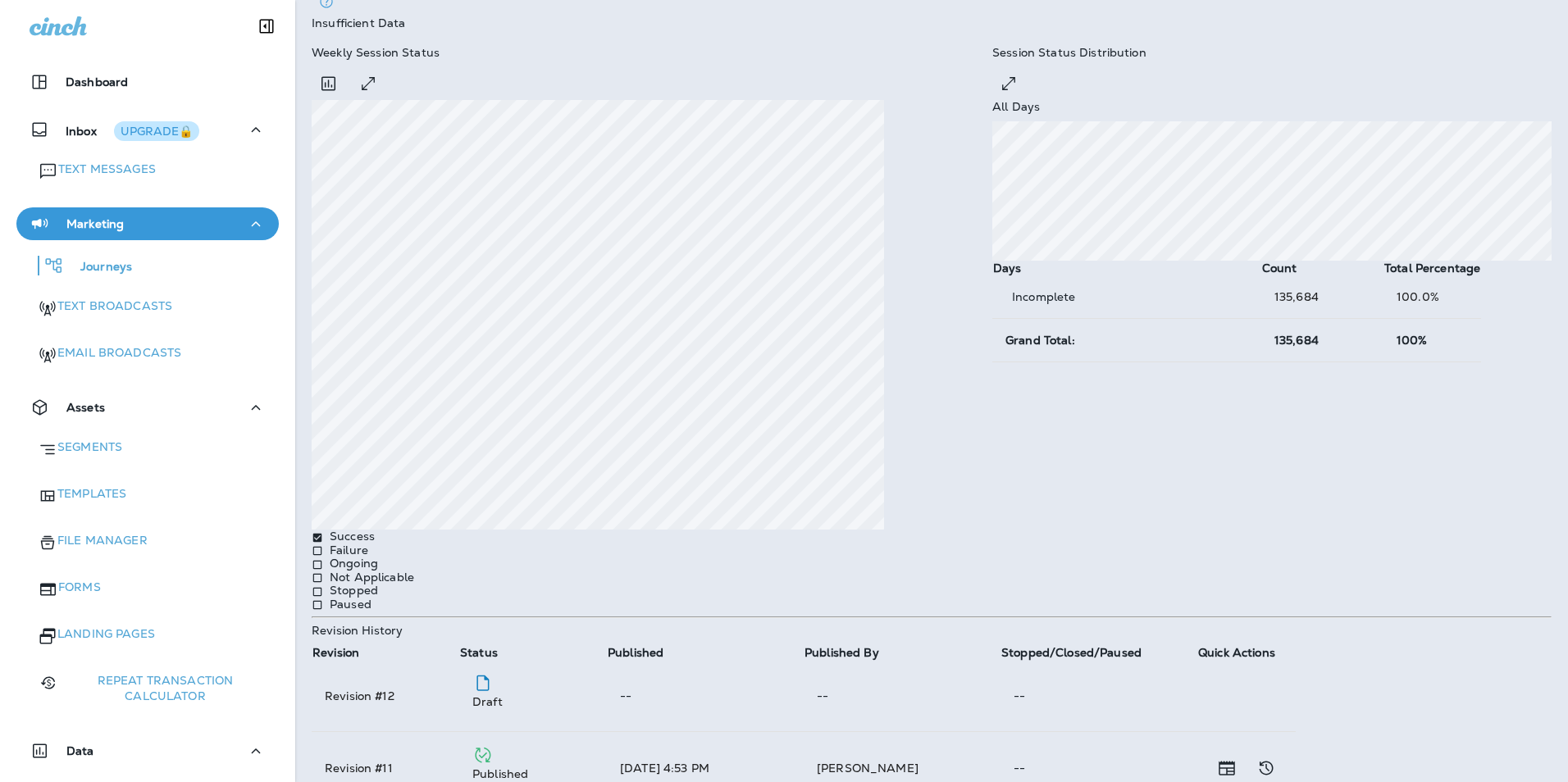
scroll to position [553, 0]
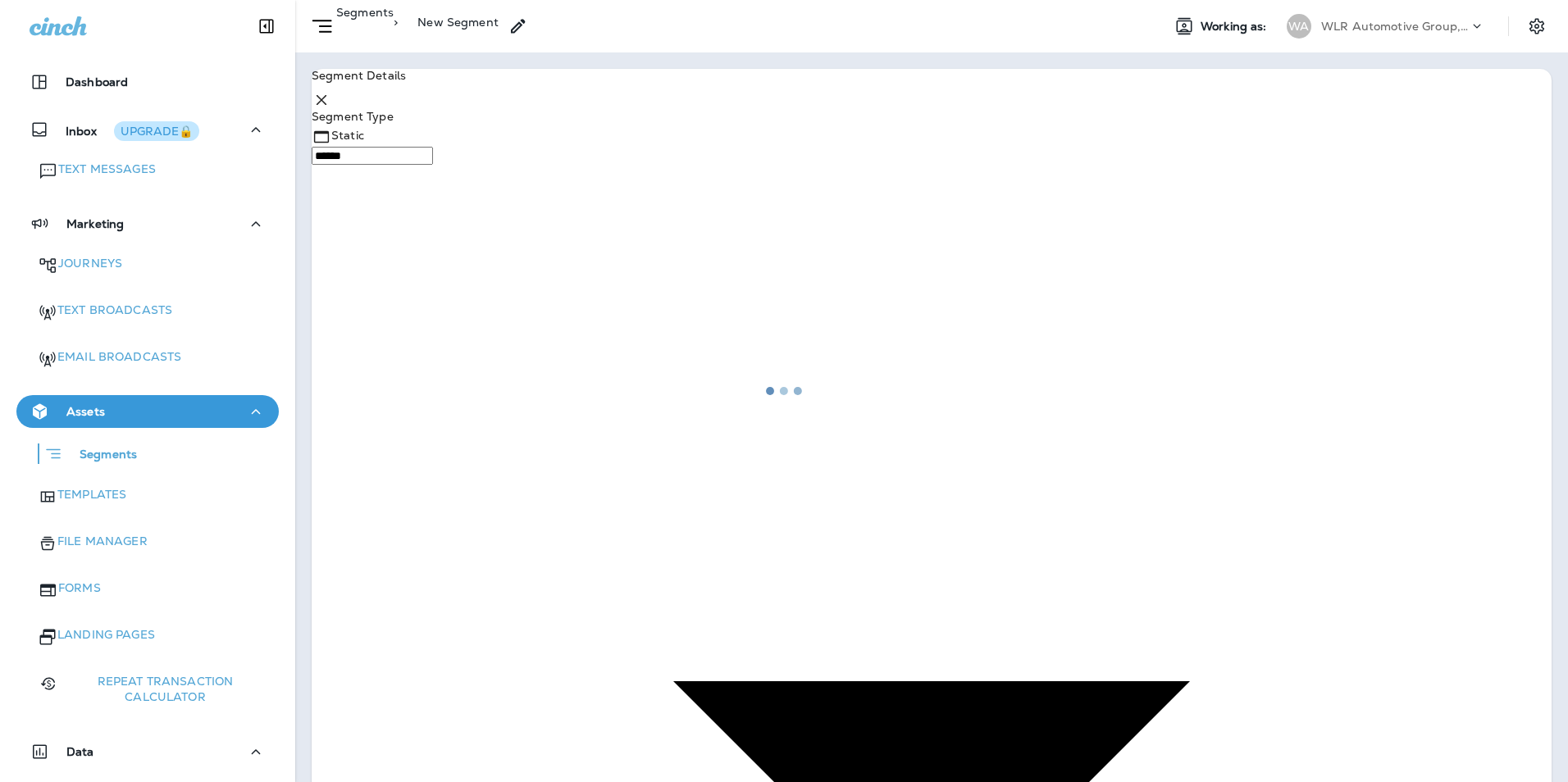
type input "**********"
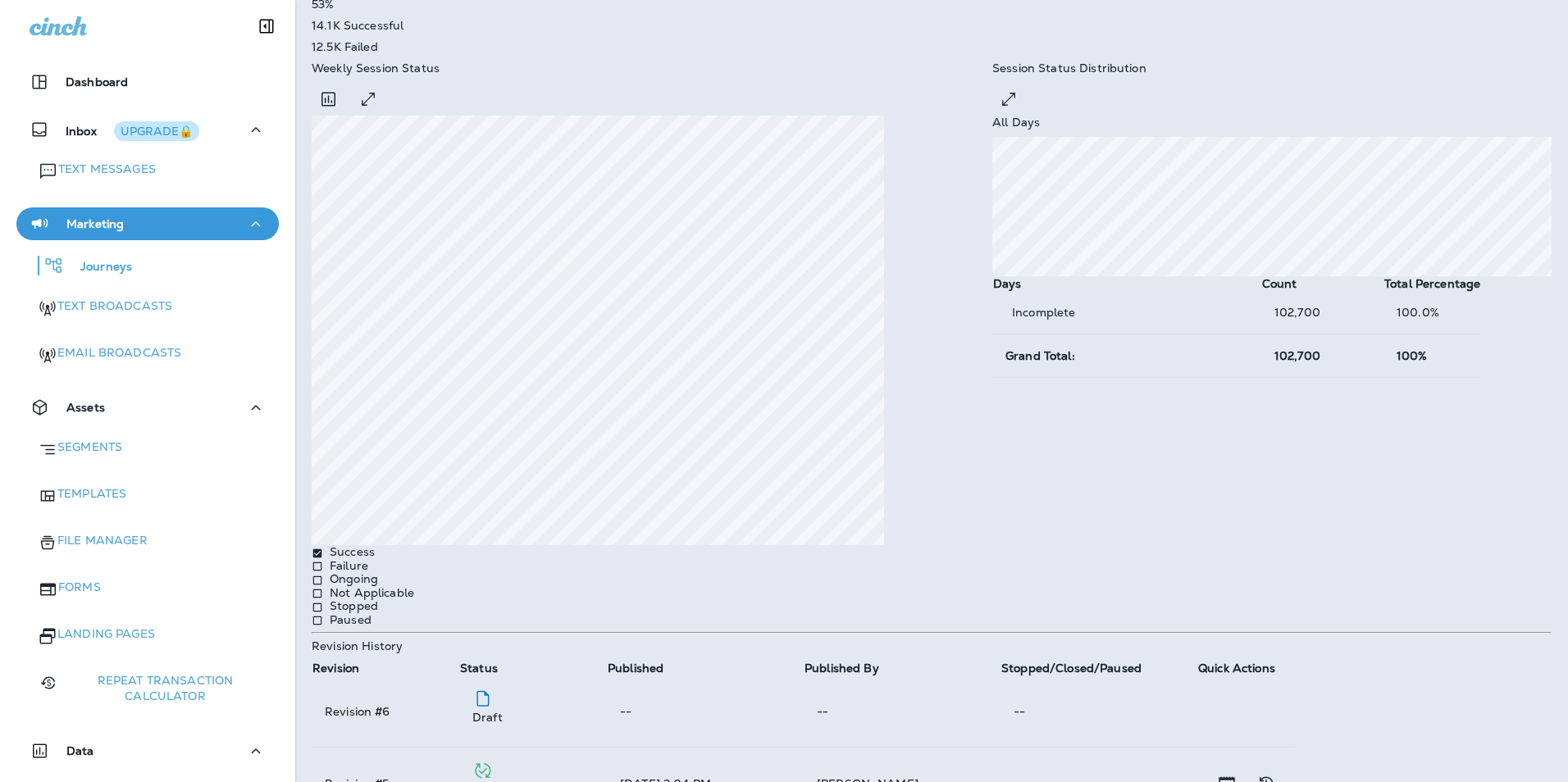
scroll to position [553, 0]
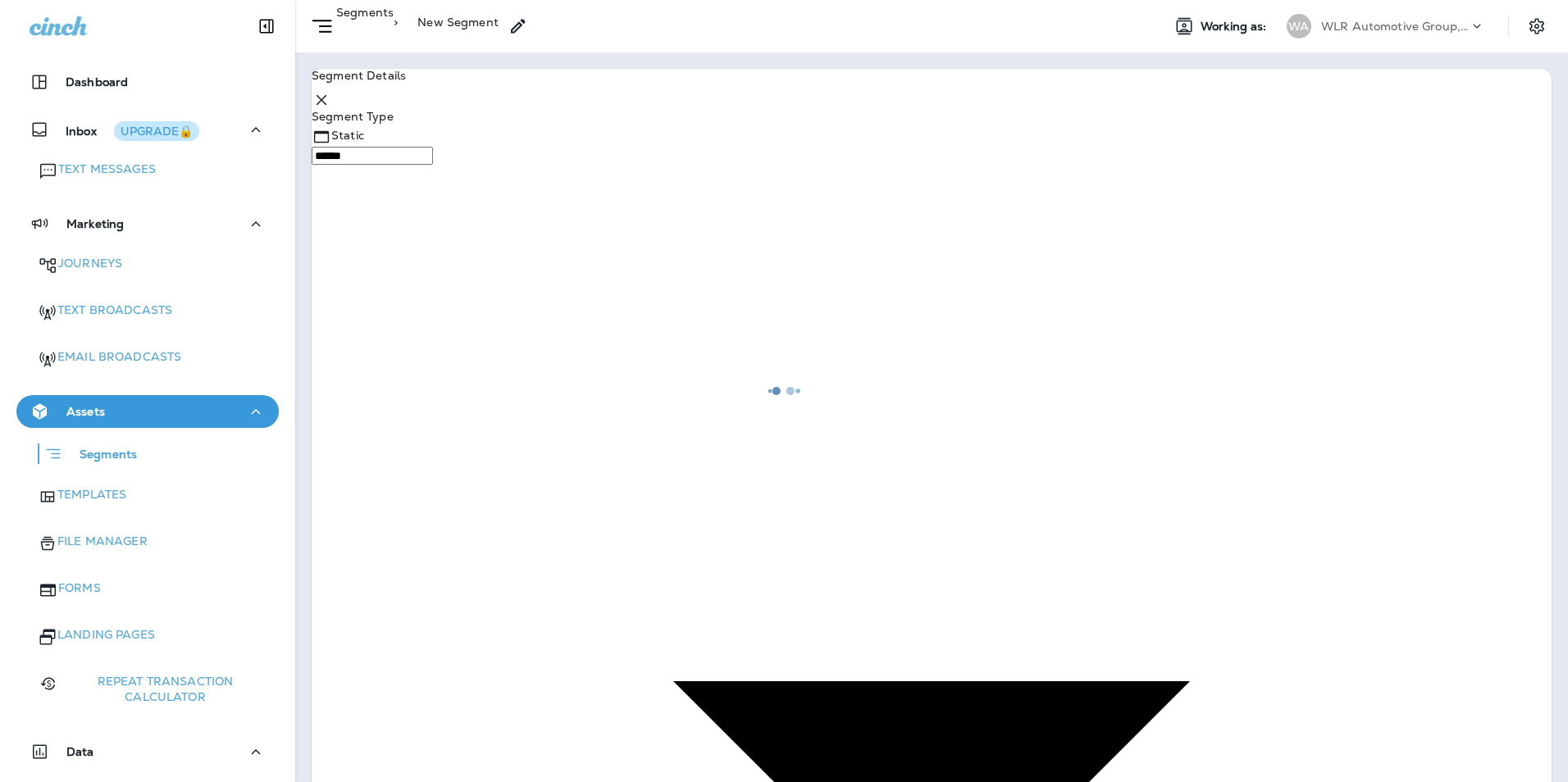
type input "*******"
type input "**********"
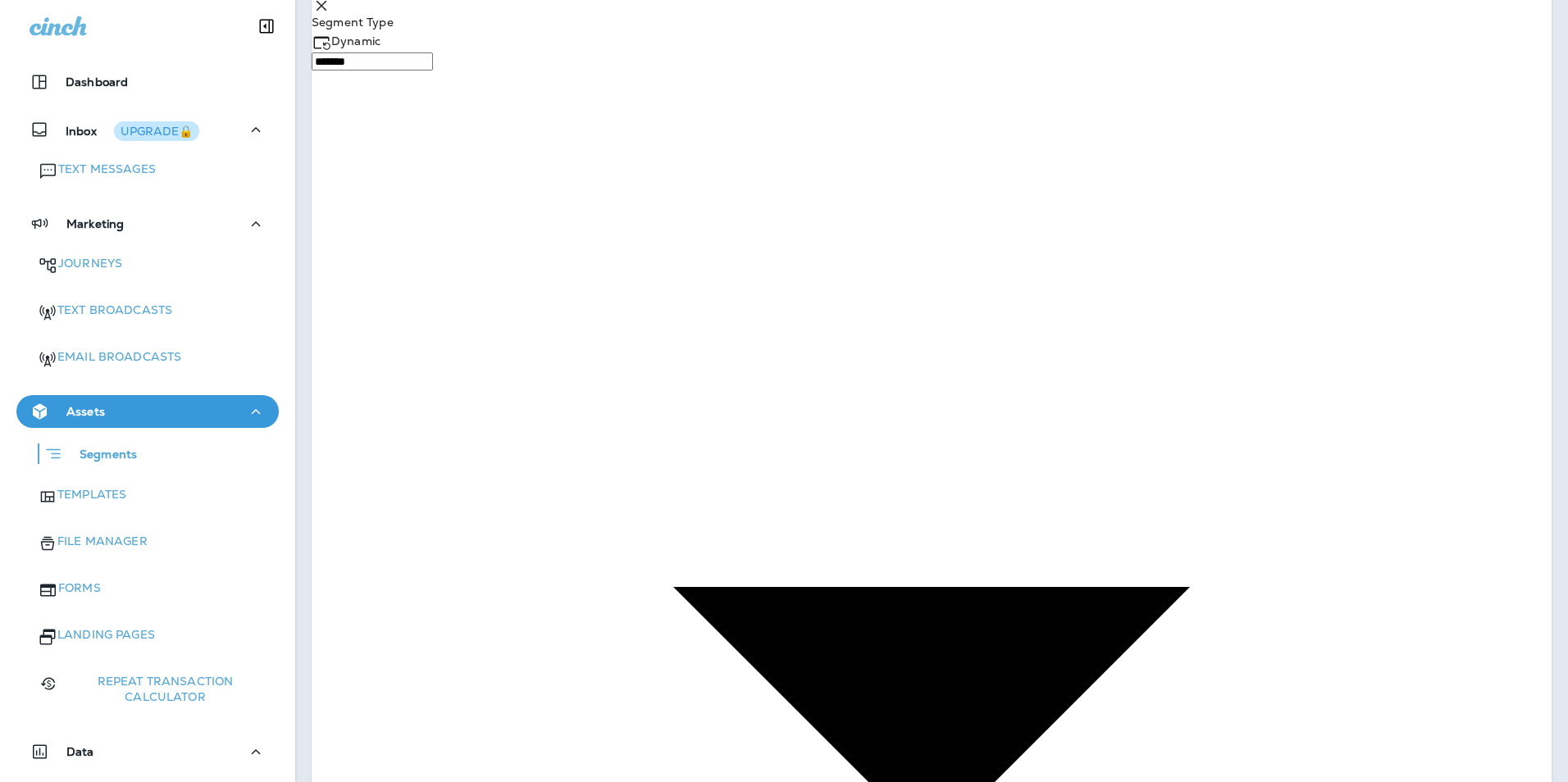
scroll to position [96, 0]
